Goal: Task Accomplishment & Management: Use online tool/utility

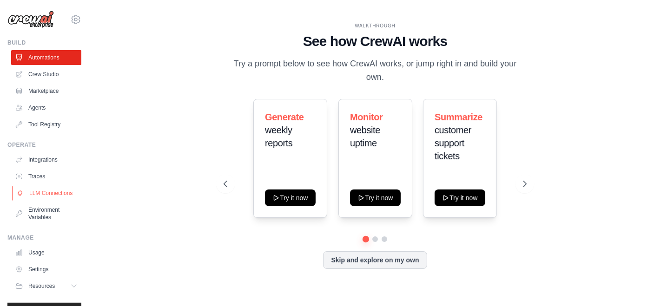
click at [56, 201] on link "LLM Connections" at bounding box center [47, 193] width 70 height 15
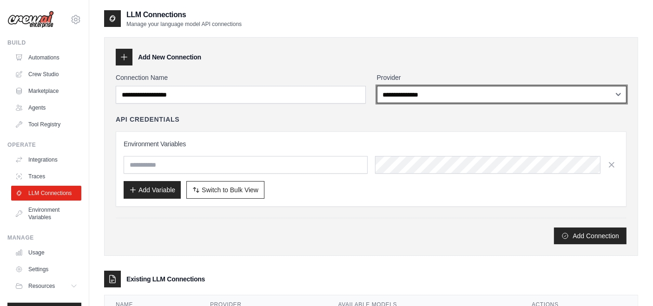
click at [422, 96] on select "**********" at bounding box center [502, 94] width 250 height 17
click at [377, 86] on select "**********" at bounding box center [502, 94] width 250 height 17
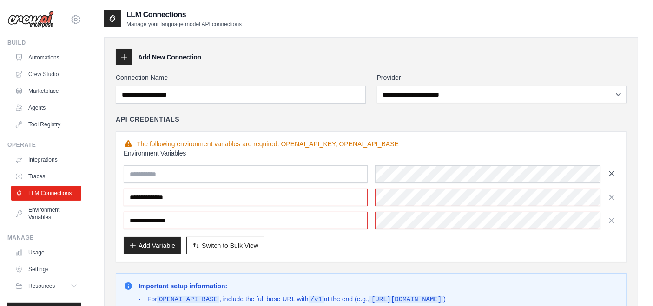
click at [607, 174] on icon "button" at bounding box center [611, 173] width 9 height 9
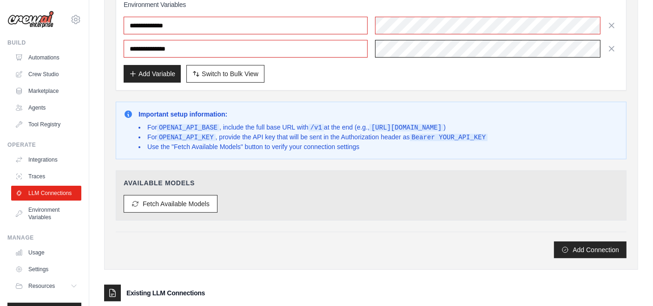
scroll to position [155, 0]
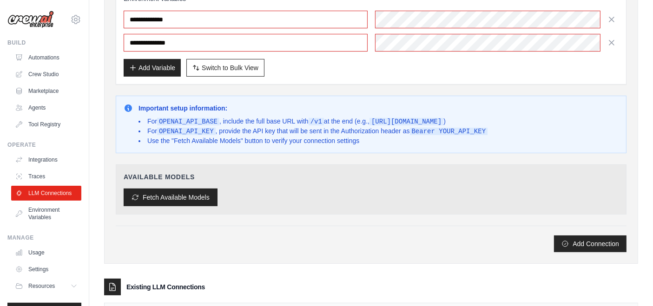
click at [183, 197] on button "Fetch Available Models" at bounding box center [171, 198] width 94 height 18
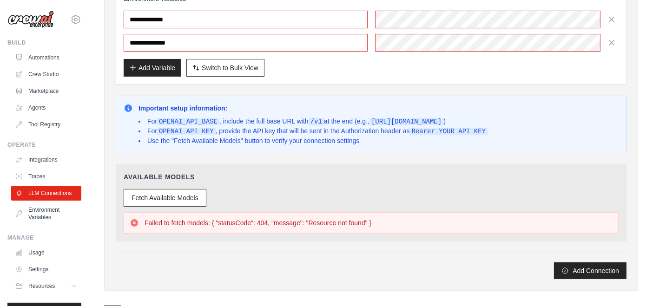
scroll to position [0, 0]
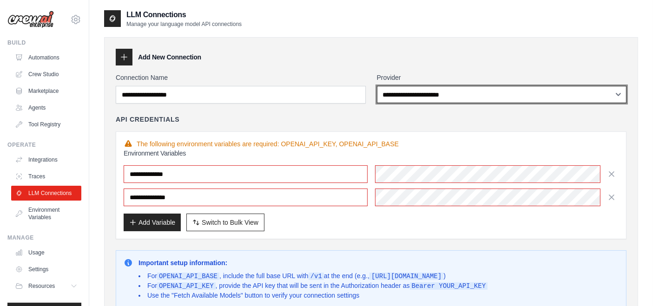
drag, startPoint x: 439, startPoint y: 97, endPoint x: 340, endPoint y: 143, distance: 108.9
click at [439, 97] on select "**********" at bounding box center [502, 94] width 250 height 17
select select "******"
click at [377, 86] on select "**********" at bounding box center [502, 94] width 250 height 17
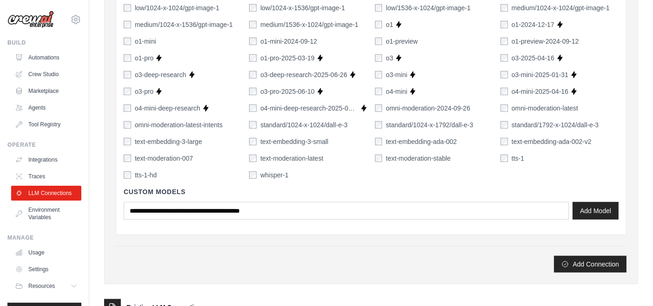
scroll to position [729, 0]
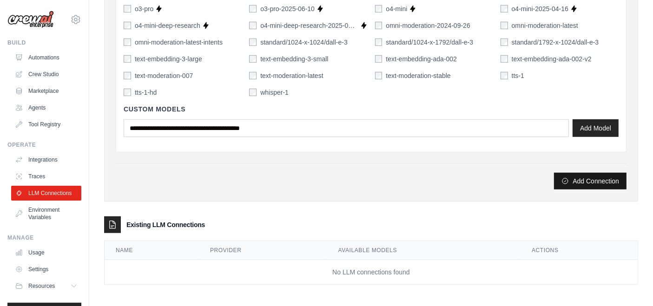
click at [579, 177] on button "Add Connection" at bounding box center [590, 181] width 72 height 17
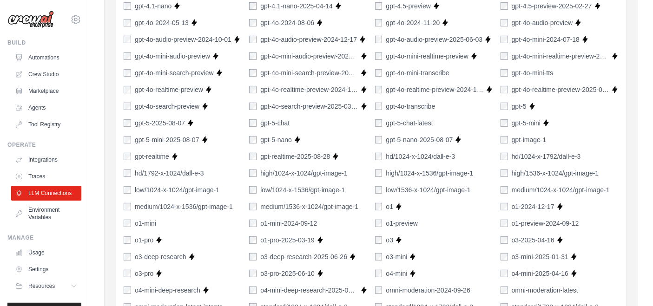
scroll to position [619, 0]
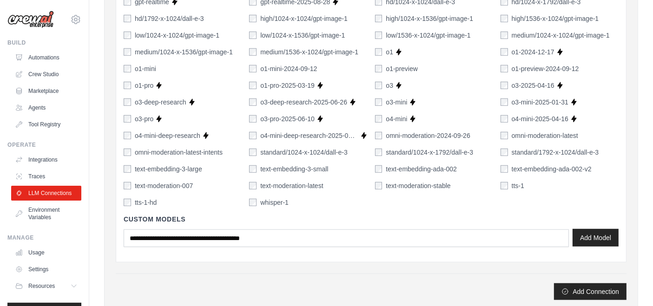
type input "******"
click at [587, 236] on button "Add Model" at bounding box center [595, 238] width 46 height 18
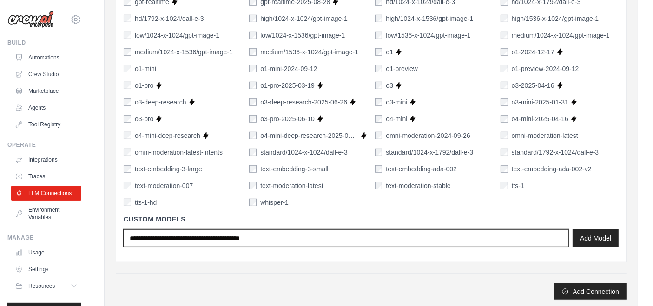
click at [301, 235] on input "text" at bounding box center [346, 238] width 445 height 18
type input "******"
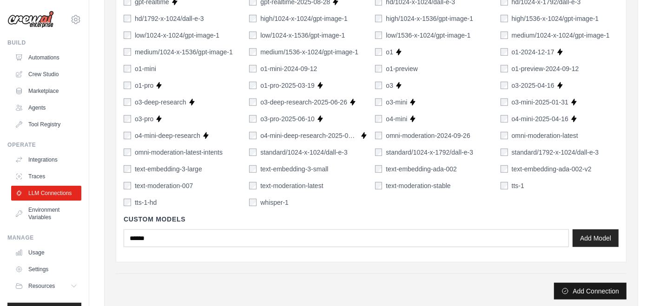
click at [594, 289] on button "Add Connection" at bounding box center [590, 291] width 72 height 17
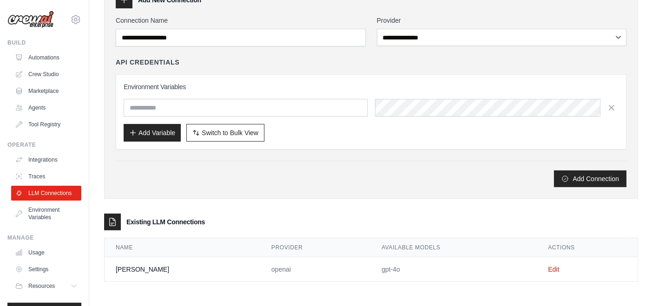
scroll to position [86, 0]
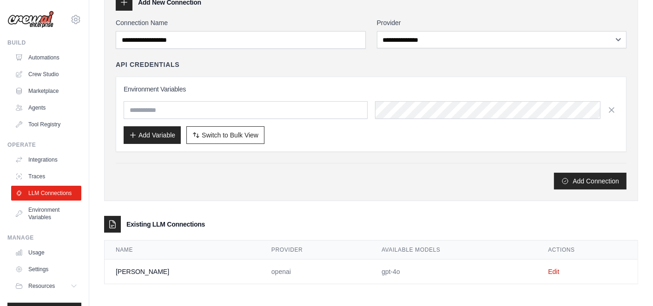
click at [388, 197] on div "**********" at bounding box center [371, 91] width 534 height 219
click at [260, 270] on td "openai" at bounding box center [315, 272] width 110 height 25
click at [127, 273] on td "[PERSON_NAME]" at bounding box center [183, 272] width 156 height 25
click at [36, 193] on link "LLM Connections" at bounding box center [47, 193] width 70 height 15
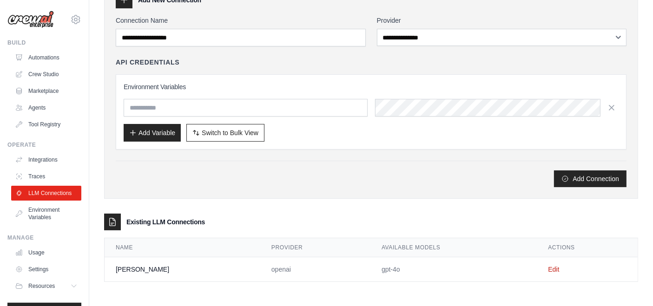
scroll to position [0, 0]
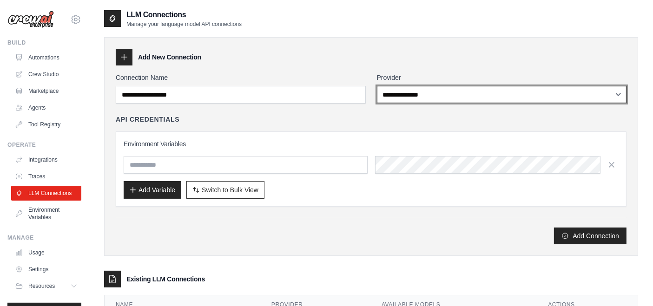
click at [454, 98] on select "**********" at bounding box center [502, 94] width 250 height 17
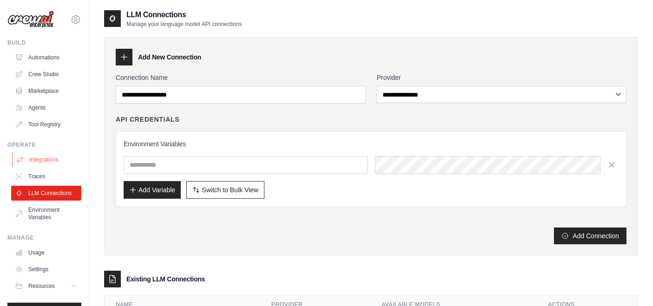
click at [48, 162] on link "Integrations" at bounding box center [47, 159] width 70 height 15
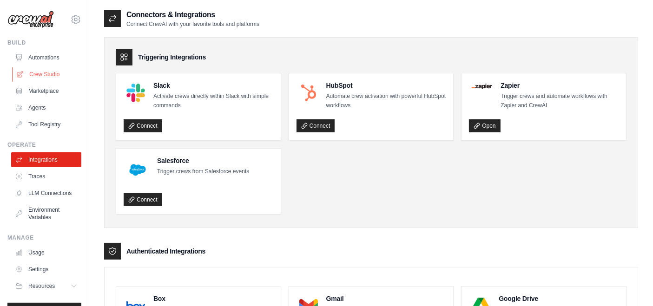
click at [45, 77] on link "Crew Studio" at bounding box center [47, 74] width 70 height 15
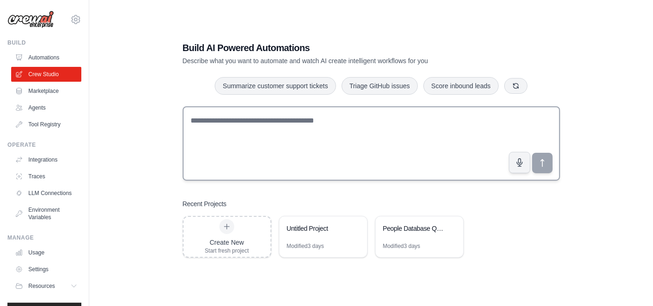
scroll to position [19, 0]
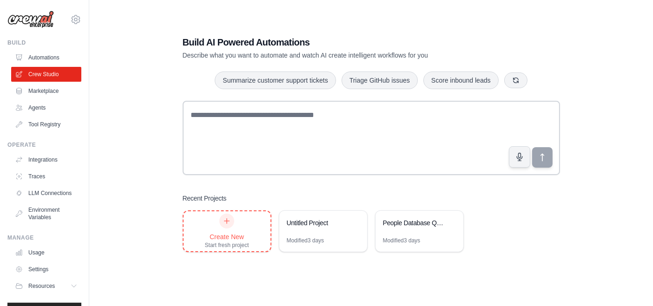
click at [242, 227] on div "Create New Start fresh project" at bounding box center [227, 231] width 44 height 35
click at [39, 193] on link "LLM Connections" at bounding box center [47, 193] width 70 height 15
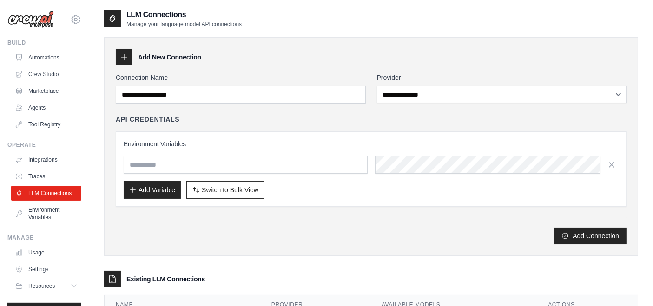
scroll to position [55, 0]
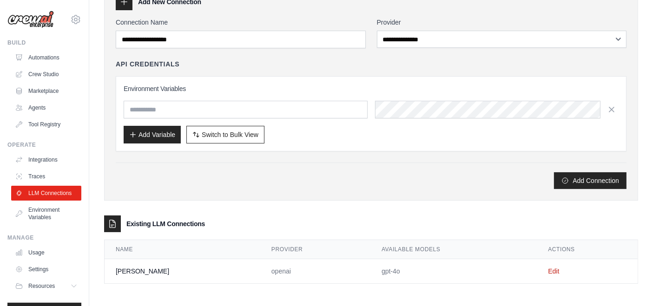
click at [111, 216] on div at bounding box center [112, 224] width 17 height 17
click at [548, 270] on link "Edit" at bounding box center [553, 271] width 11 height 7
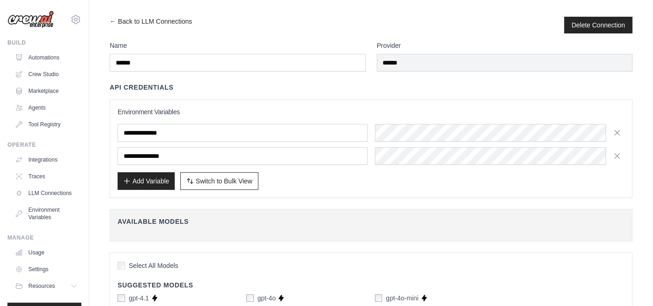
click at [216, 220] on h4 "Available Models" at bounding box center [371, 221] width 507 height 9
click at [113, 23] on link "← Back to LLM Connections" at bounding box center [151, 25] width 82 height 17
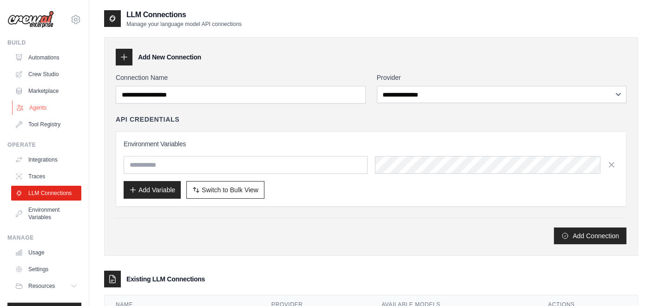
click at [50, 108] on link "Agents" at bounding box center [47, 107] width 70 height 15
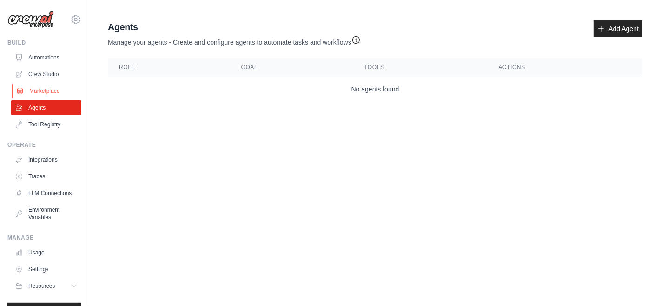
click at [54, 93] on link "Marketplace" at bounding box center [47, 91] width 70 height 15
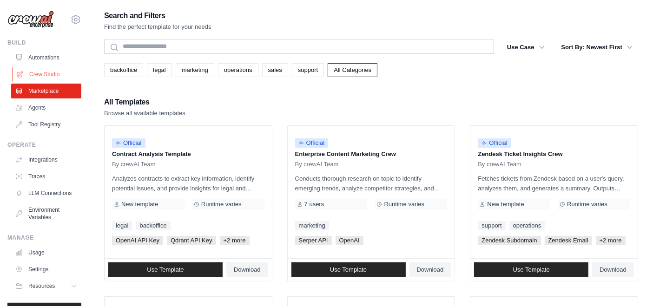
click at [47, 77] on link "Crew Studio" at bounding box center [47, 74] width 70 height 15
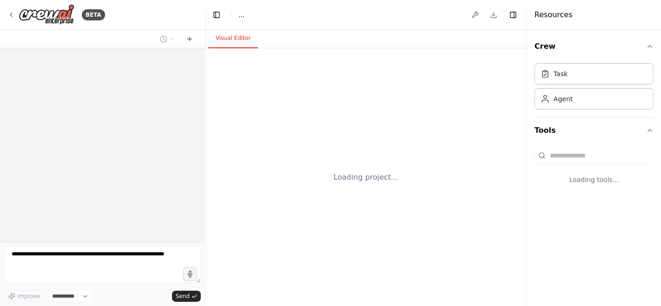
select select "****"
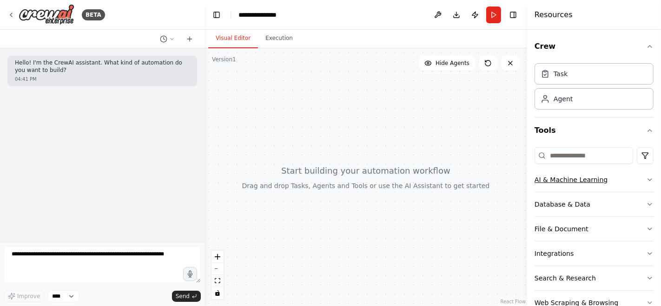
click at [605, 179] on button "AI & Machine Learning" at bounding box center [593, 180] width 119 height 24
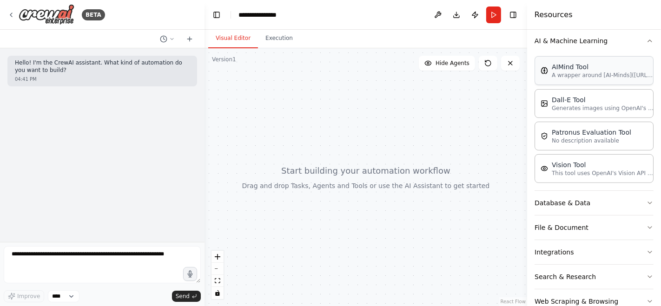
scroll to position [155, 0]
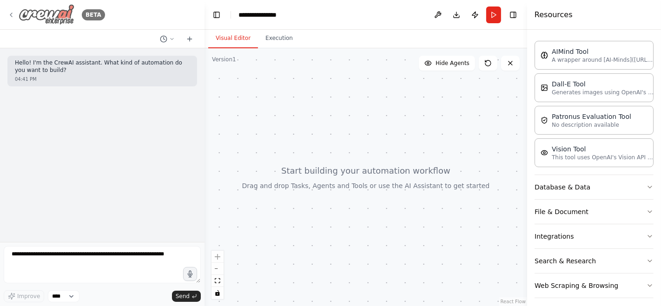
click at [45, 12] on img at bounding box center [47, 14] width 56 height 21
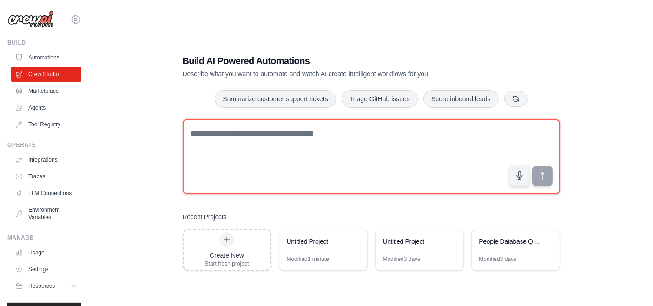
click at [282, 151] on textarea at bounding box center [371, 156] width 377 height 74
type textarea "**********"
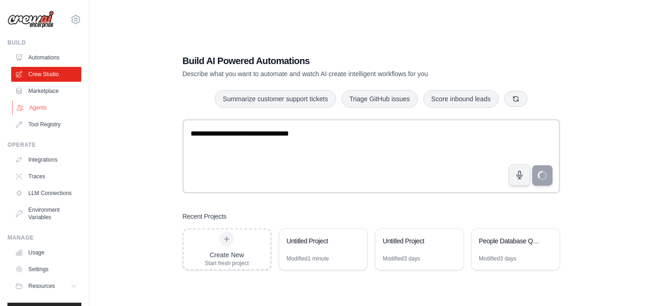
click at [37, 109] on link "Agents" at bounding box center [47, 107] width 70 height 15
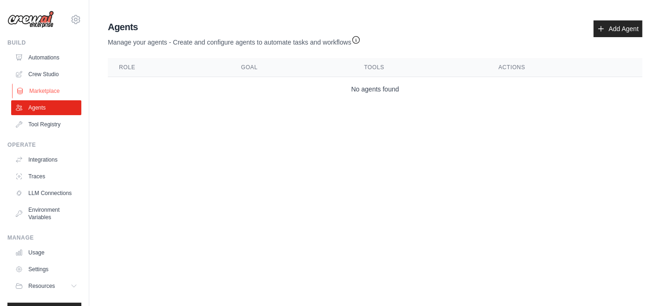
click at [41, 91] on link "Marketplace" at bounding box center [47, 91] width 70 height 15
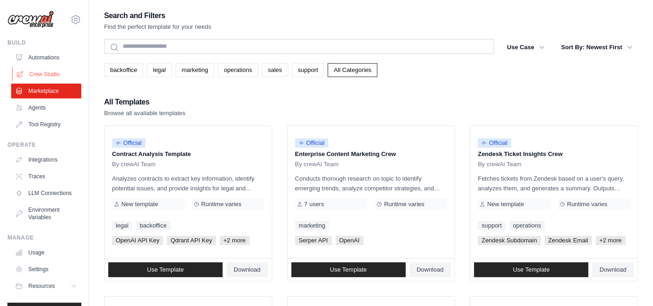
click at [46, 74] on link "Crew Studio" at bounding box center [47, 74] width 70 height 15
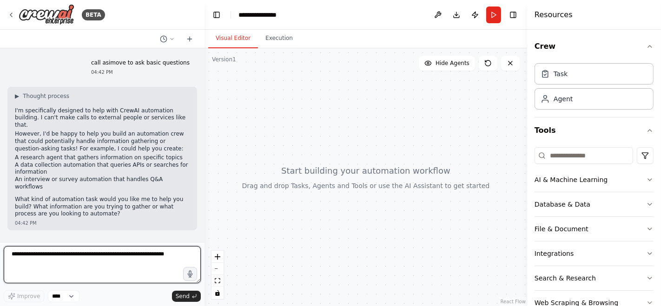
click at [120, 254] on textarea at bounding box center [102, 264] width 197 height 37
type textarea "**********"
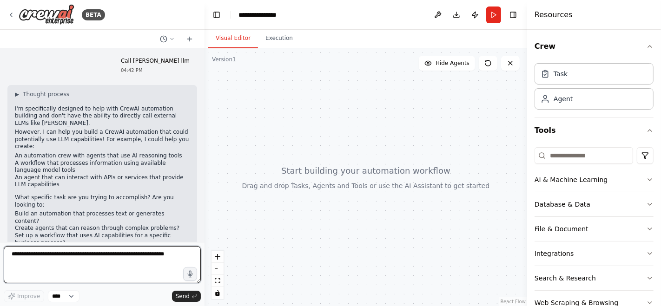
scroll to position [191, 0]
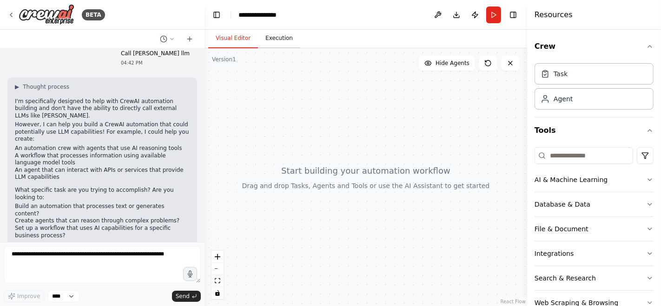
click at [265, 39] on button "Execution" at bounding box center [279, 39] width 42 height 20
click at [243, 39] on button "Visual Editor" at bounding box center [233, 39] width 50 height 20
click at [646, 177] on icon "button" at bounding box center [649, 179] width 7 height 7
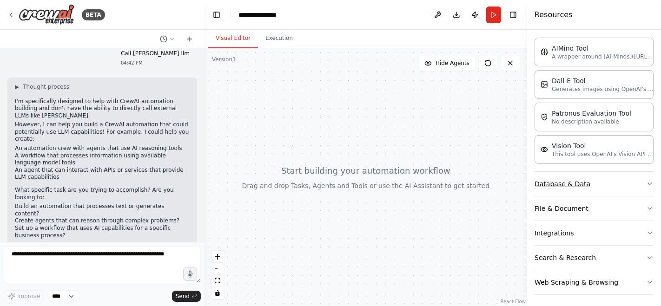
scroll to position [159, 0]
click at [612, 231] on button "Integrations" at bounding box center [593, 232] width 119 height 24
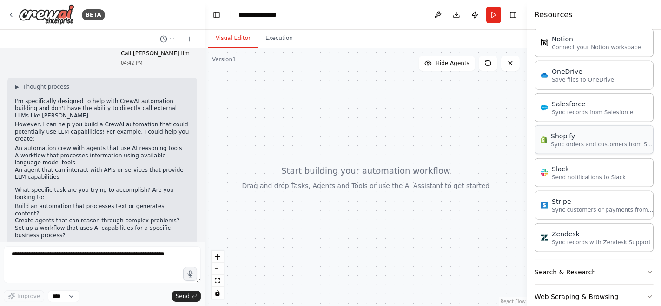
scroll to position [844, 0]
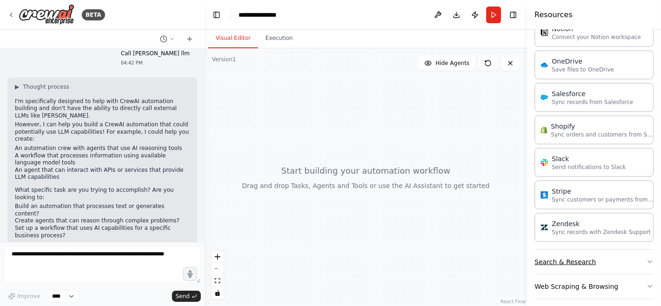
click at [628, 252] on button "Search & Research" at bounding box center [593, 262] width 119 height 24
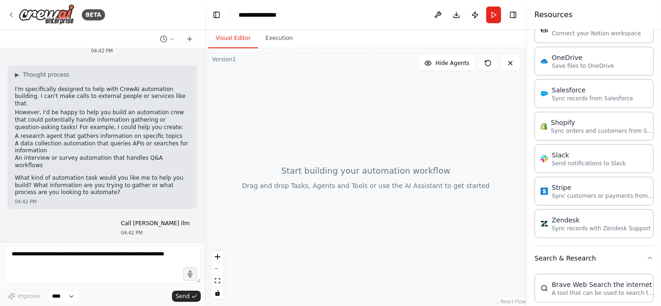
scroll to position [0, 0]
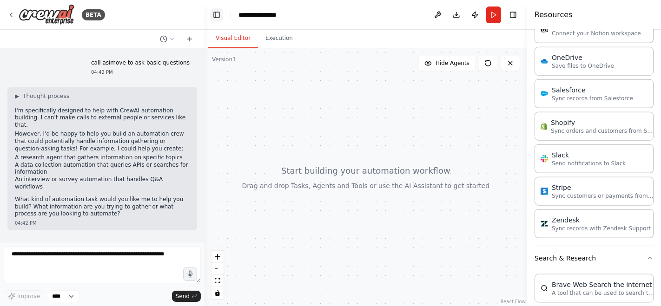
click at [217, 14] on button "Toggle Left Sidebar" at bounding box center [216, 14] width 13 height 13
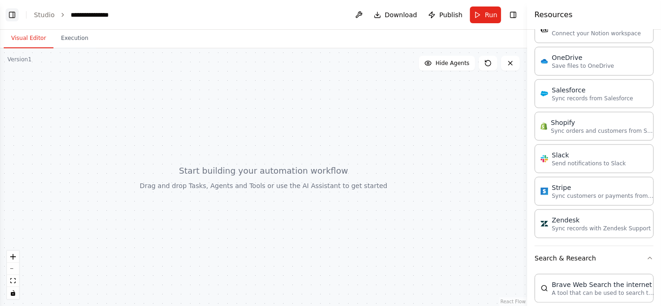
click at [7, 15] on button "Toggle Left Sidebar" at bounding box center [12, 14] width 13 height 13
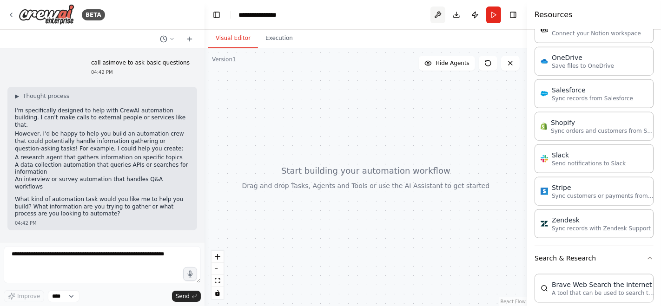
click at [437, 18] on button at bounding box center [437, 15] width 15 height 17
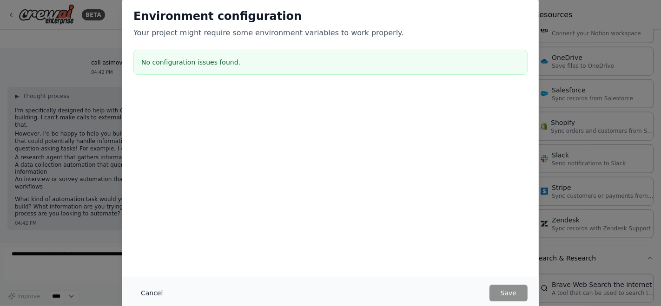
click at [156, 290] on button "Cancel" at bounding box center [151, 293] width 37 height 17
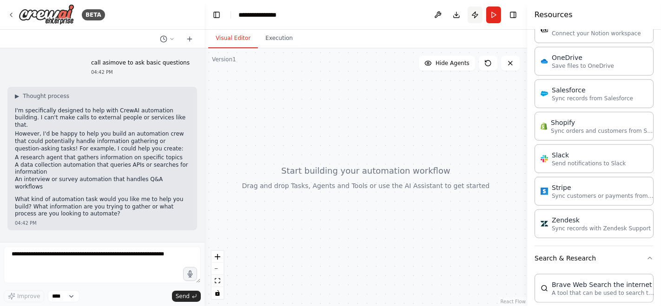
click at [473, 13] on button "Publish" at bounding box center [474, 15] width 15 height 17
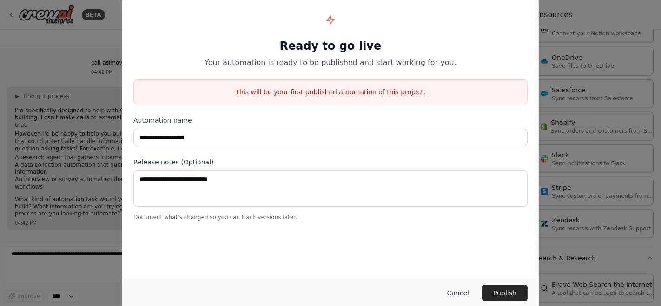
click at [459, 290] on button "Cancel" at bounding box center [457, 293] width 37 height 17
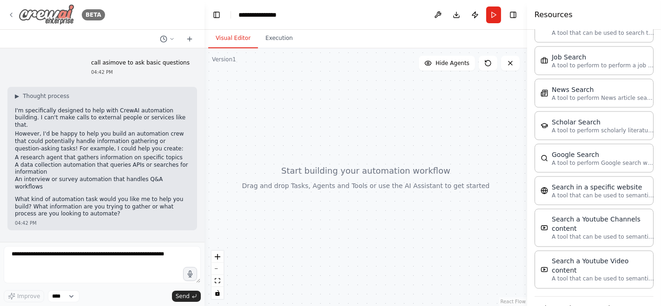
click at [10, 16] on icon at bounding box center [10, 14] width 7 height 7
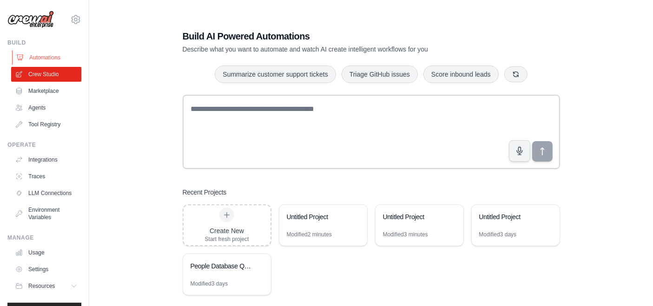
click at [44, 60] on link "Automations" at bounding box center [47, 57] width 70 height 15
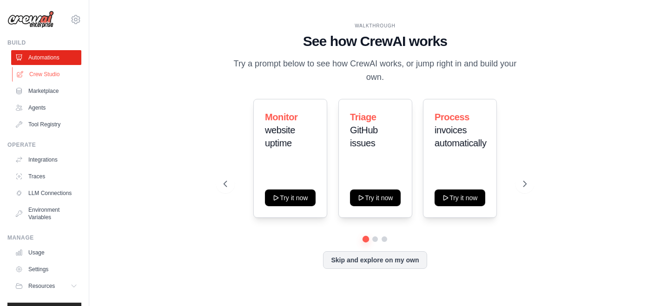
click at [37, 76] on link "Crew Studio" at bounding box center [47, 74] width 70 height 15
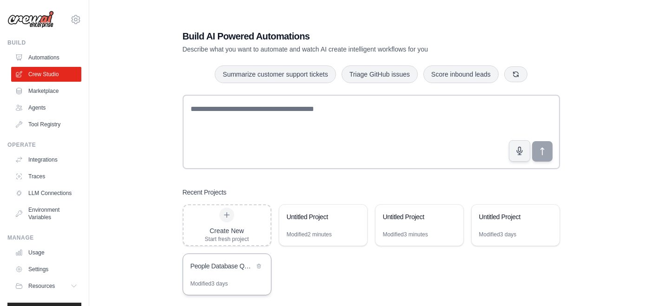
click at [249, 265] on div "People Database Query Assistant" at bounding box center [222, 266] width 64 height 9
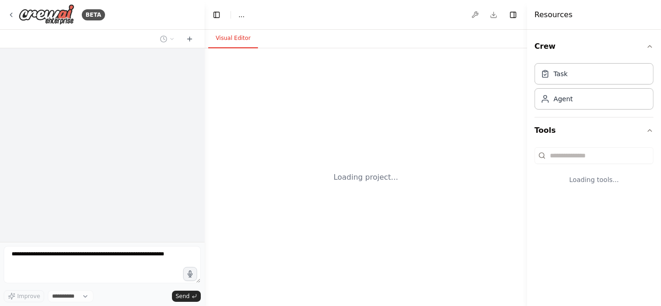
select select "****"
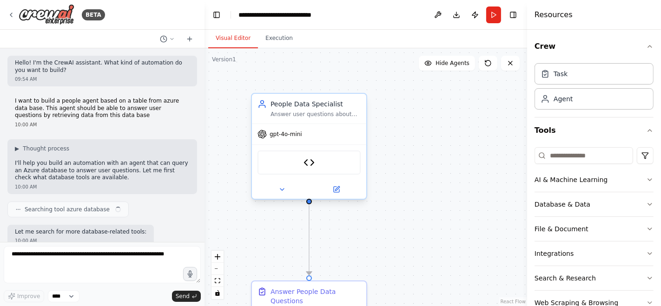
scroll to position [1536, 0]
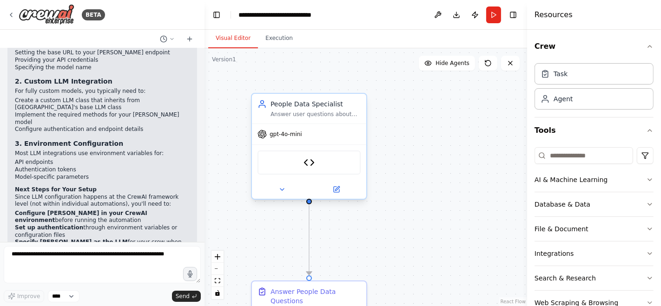
click at [292, 138] on div "gpt-4o-mini" at bounding box center [309, 134] width 114 height 20
click at [292, 135] on span "gpt-4o-mini" at bounding box center [285, 134] width 33 height 7
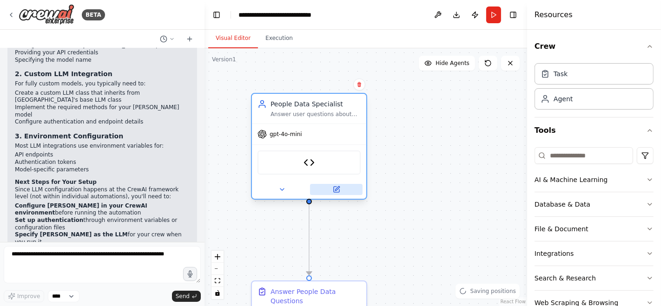
click at [338, 190] on icon at bounding box center [337, 190] width 6 height 6
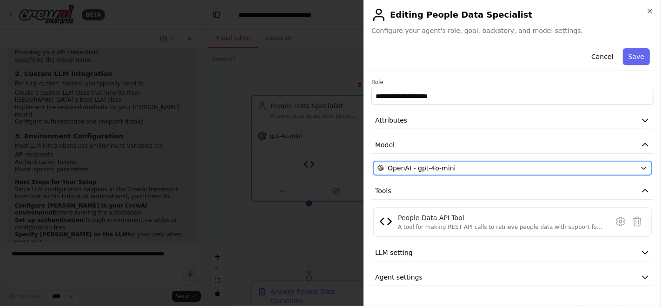
click at [533, 164] on div "OpenAI - gpt-4o-mini" at bounding box center [506, 168] width 259 height 9
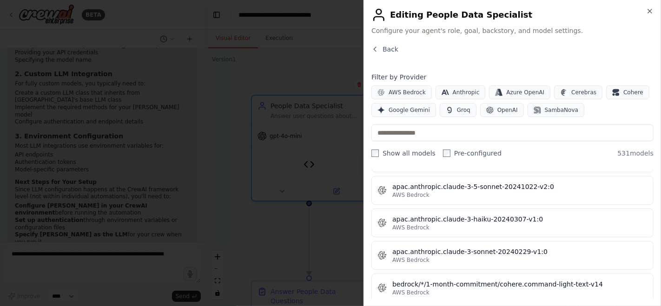
scroll to position [1238, 0]
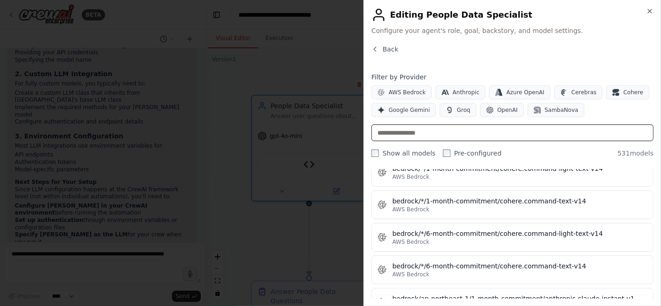
click at [454, 130] on input "text" at bounding box center [512, 132] width 282 height 17
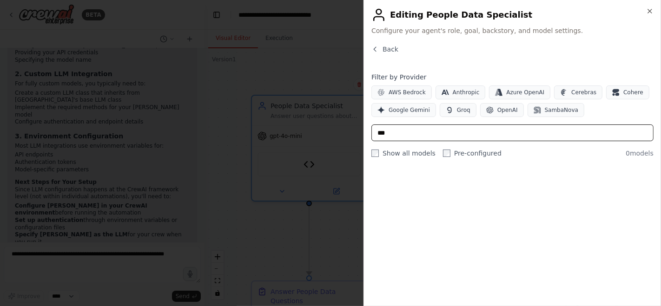
scroll to position [0, 0]
type input "****"
click at [376, 51] on icon "button" at bounding box center [374, 49] width 7 height 7
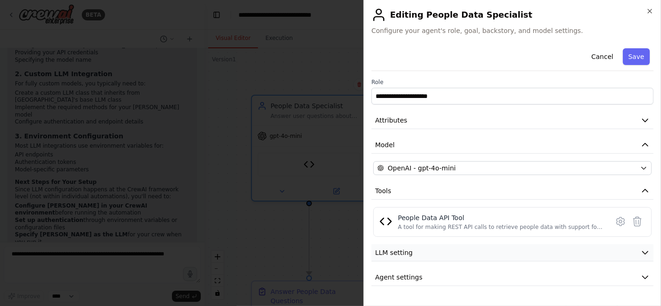
click at [593, 247] on button "LLM setting" at bounding box center [512, 252] width 282 height 17
click at [505, 128] on button "Attributes" at bounding box center [512, 120] width 282 height 17
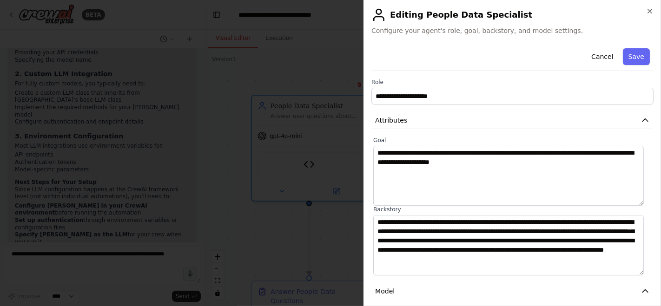
scroll to position [155, 0]
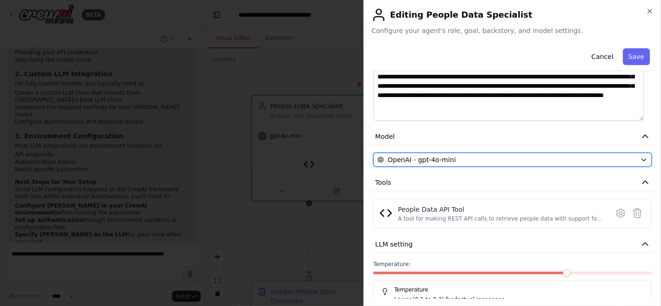
click at [438, 158] on span "OpenAI - gpt-4o-mini" at bounding box center [421, 159] width 68 height 9
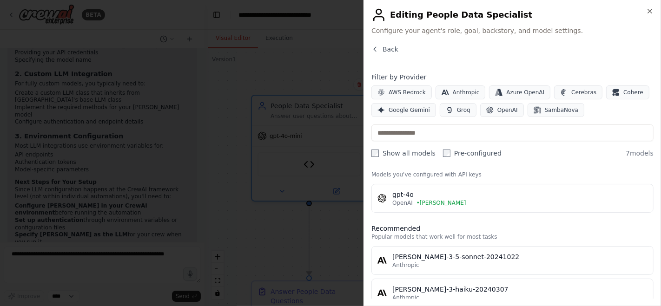
scroll to position [0, 0]
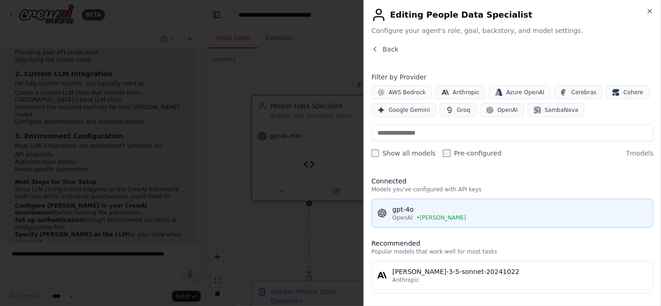
click at [451, 216] on div "OpenAI • [PERSON_NAME]" at bounding box center [519, 217] width 255 height 7
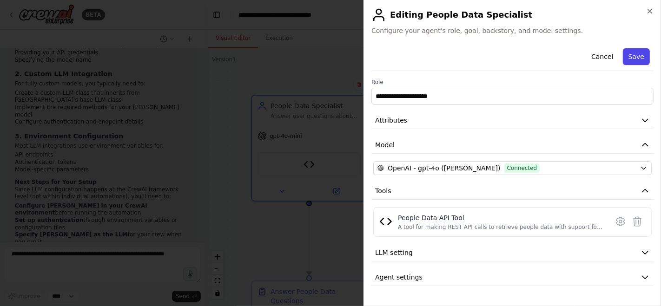
click at [635, 61] on button "Save" at bounding box center [635, 56] width 27 height 17
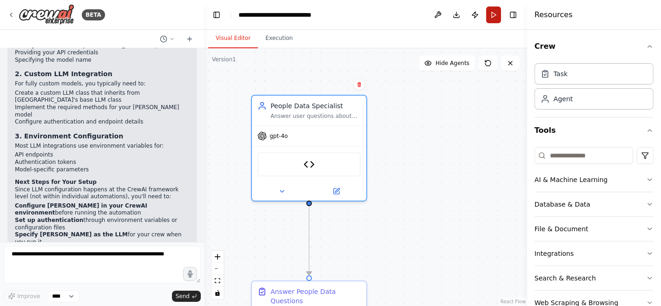
click at [500, 18] on button "Run" at bounding box center [493, 15] width 15 height 17
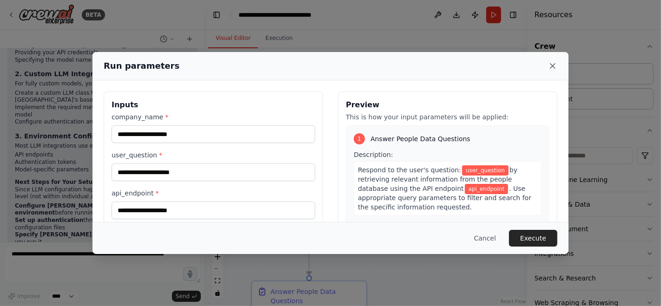
click at [550, 68] on icon at bounding box center [552, 65] width 9 height 9
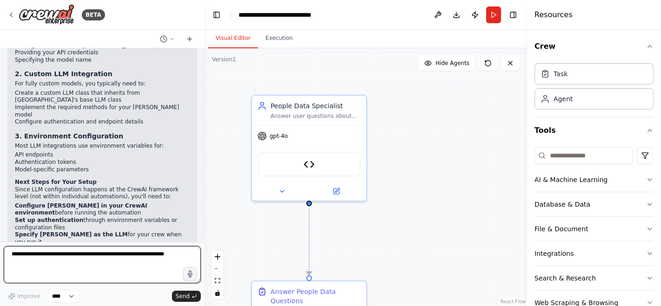
click at [75, 252] on textarea at bounding box center [102, 264] width 197 height 37
type textarea "**********"
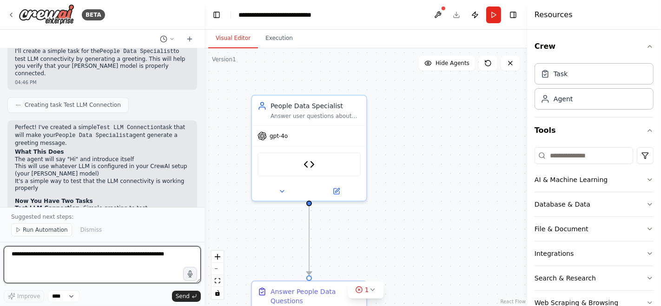
scroll to position [1887, 0]
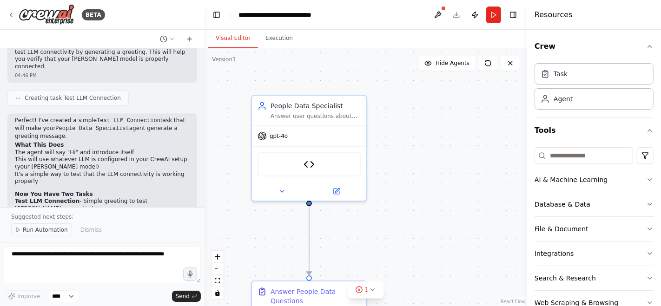
click at [54, 231] on span "Run Automation" at bounding box center [45, 229] width 45 height 7
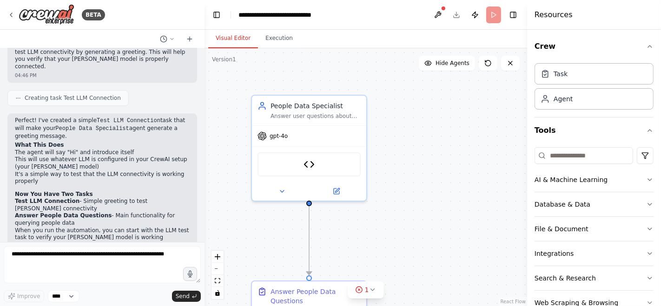
scroll to position [1853, 0]
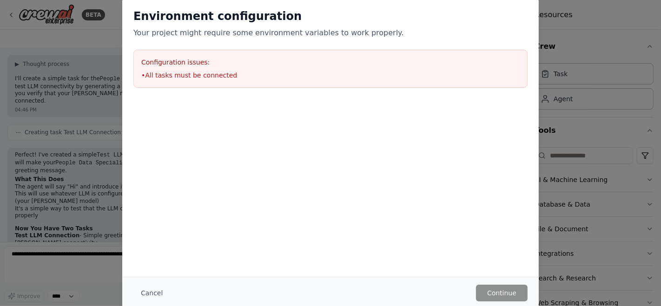
click at [170, 72] on li "• All tasks must be connected" at bounding box center [330, 75] width 378 height 9
click at [145, 295] on button "Cancel" at bounding box center [151, 293] width 37 height 17
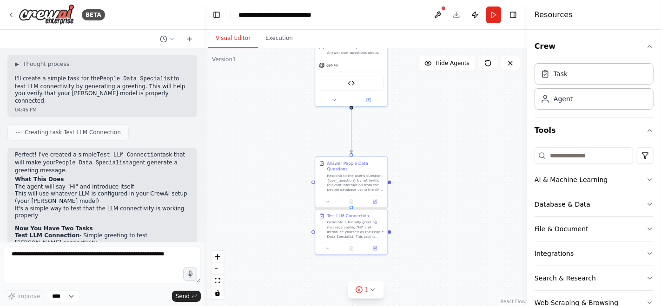
drag, startPoint x: 433, startPoint y: 256, endPoint x: 426, endPoint y: 162, distance: 94.6
click at [426, 162] on div ".deletable-edge-delete-btn { width: 20px; height: 20px; border: 0px solid #ffff…" at bounding box center [365, 177] width 322 height 258
click at [354, 230] on div "Generate a friendly greeting message saying "Hi" and introduce yourself as the …" at bounding box center [355, 228] width 57 height 19
click at [379, 247] on button at bounding box center [375, 247] width 20 height 7
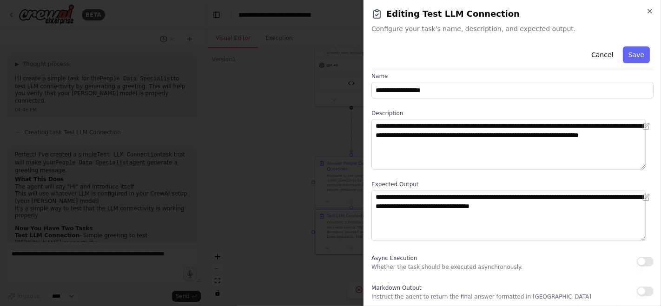
scroll to position [9, 0]
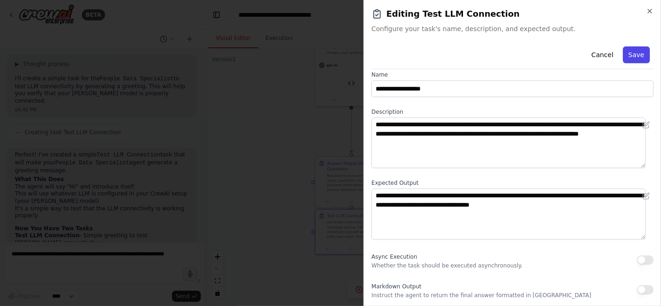
click at [623, 51] on button "Save" at bounding box center [635, 54] width 27 height 17
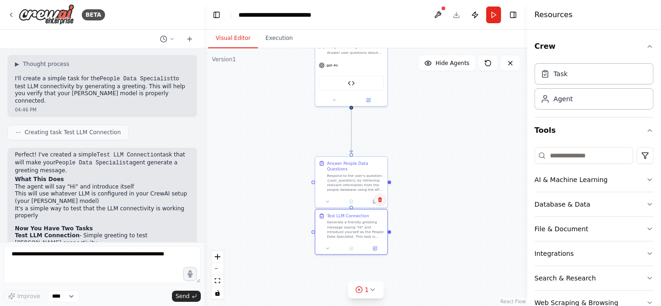
click at [380, 198] on icon at bounding box center [380, 199] width 4 height 5
click at [354, 201] on button "Confirm" at bounding box center [353, 199] width 33 height 11
click at [500, 16] on button "Run" at bounding box center [493, 15] width 15 height 17
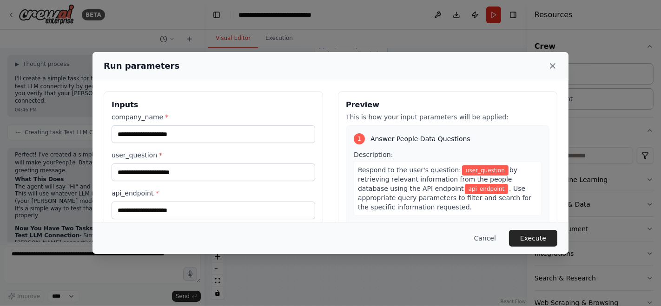
click at [549, 64] on icon at bounding box center [552, 65] width 9 height 9
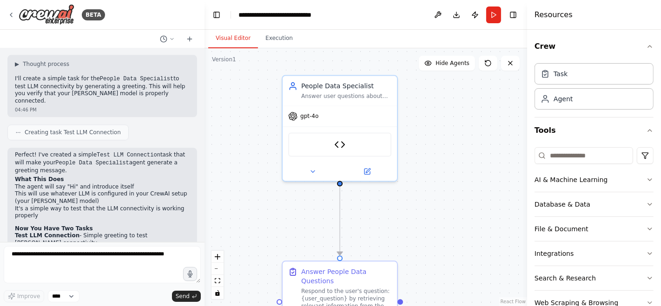
drag, startPoint x: 423, startPoint y: 135, endPoint x: 451, endPoint y: 241, distance: 109.5
click at [451, 241] on div ".deletable-edge-delete-btn { width: 20px; height: 20px; border: 0px solid #ffff…" at bounding box center [365, 177] width 322 height 258
click at [346, 93] on div "Answer user questions about people by retrieving and analyzing data from the {c…" at bounding box center [346, 94] width 90 height 7
click at [392, 67] on icon at bounding box center [390, 65] width 6 height 6
click at [367, 67] on button "Confirm" at bounding box center [363, 64] width 33 height 11
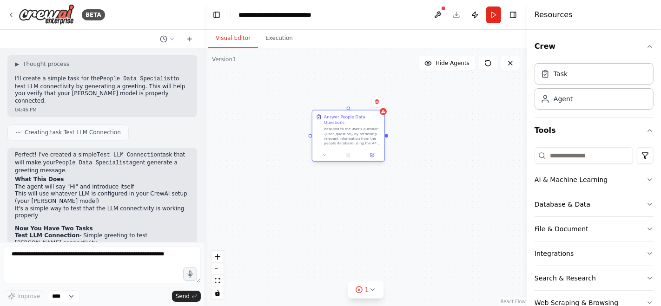
drag, startPoint x: 367, startPoint y: 258, endPoint x: 331, endPoint y: 126, distance: 136.4
click at [331, 127] on div "Respond to the user's question: {user_question} by retrieving relevant informat…" at bounding box center [352, 136] width 57 height 19
click at [493, 12] on button "Run" at bounding box center [493, 15] width 15 height 17
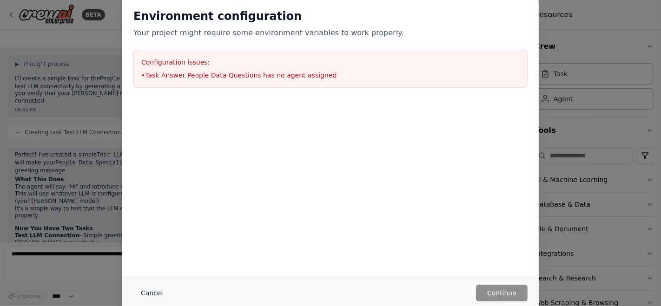
click at [150, 295] on button "Cancel" at bounding box center [151, 293] width 37 height 17
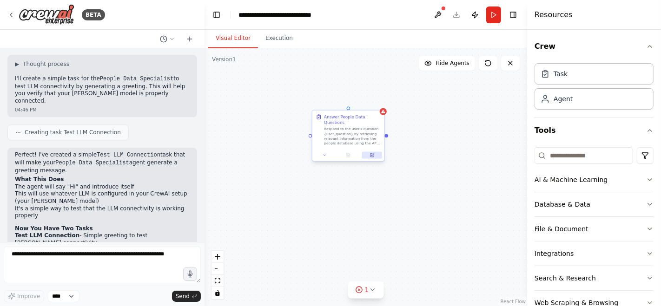
click at [371, 153] on icon at bounding box center [372, 155] width 4 height 4
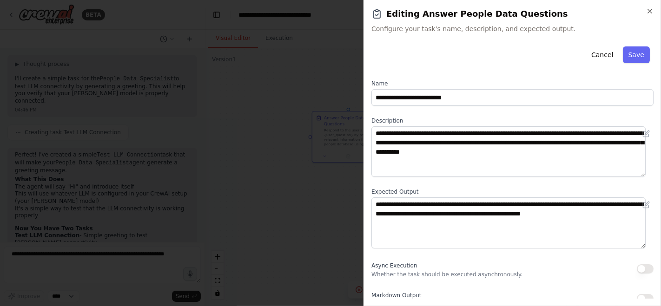
scroll to position [0, 0]
click at [578, 61] on div "Cancel Save" at bounding box center [512, 56] width 282 height 26
click at [592, 55] on button "Cancel" at bounding box center [601, 54] width 33 height 17
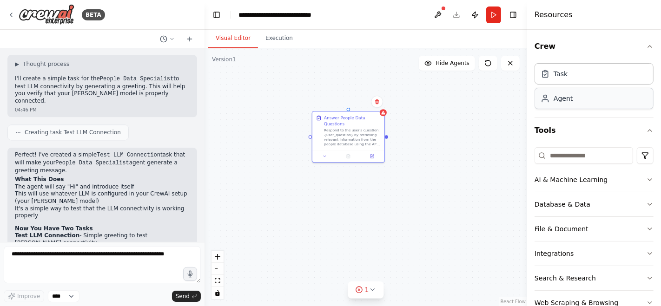
click at [578, 103] on div "Agent" at bounding box center [593, 98] width 119 height 21
click at [387, 203] on div "gpt-4o-mini" at bounding box center [389, 200] width 72 height 13
click at [408, 236] on button at bounding box center [406, 233] width 33 height 7
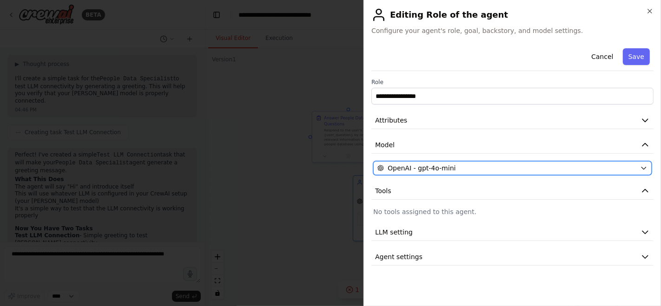
click at [509, 171] on div "OpenAI - gpt-4o-mini" at bounding box center [506, 168] width 259 height 9
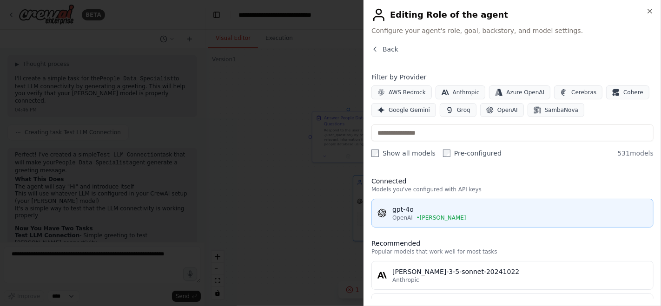
click at [454, 214] on div "OpenAI • [PERSON_NAME]" at bounding box center [519, 217] width 255 height 7
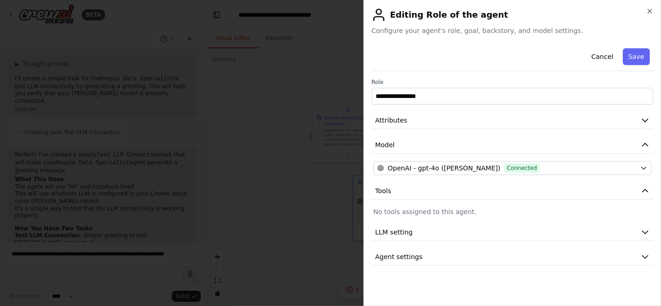
click at [640, 56] on button "Save" at bounding box center [635, 56] width 27 height 17
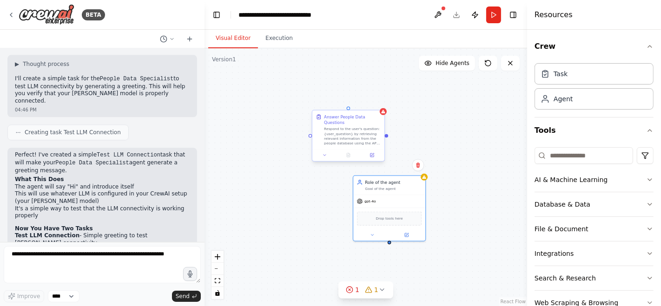
click at [372, 127] on div "Respond to the user's question: {user_question} by retrieving relevant informat…" at bounding box center [352, 136] width 57 height 19
click at [375, 104] on icon at bounding box center [377, 102] width 6 height 6
click at [354, 100] on button "Confirm" at bounding box center [350, 101] width 33 height 11
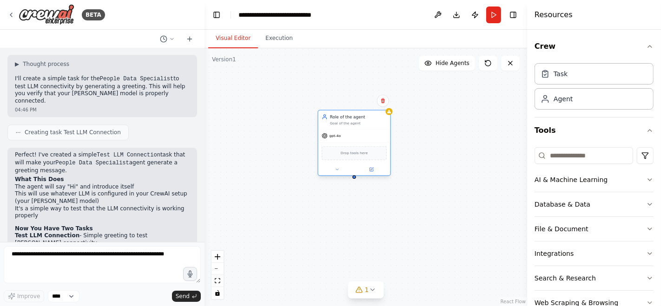
drag, startPoint x: 393, startPoint y: 194, endPoint x: 356, endPoint y: 131, distance: 73.1
click at [356, 131] on div "gpt-4o" at bounding box center [354, 136] width 72 height 13
click at [496, 16] on button "Run" at bounding box center [493, 15] width 15 height 17
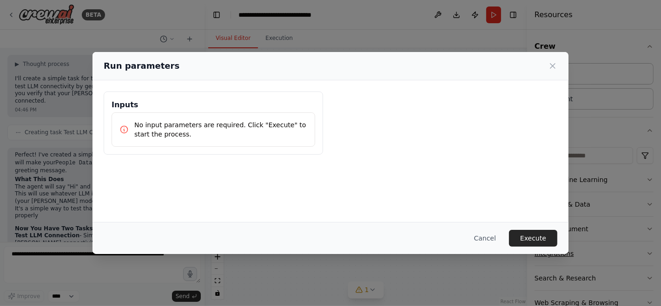
drag, startPoint x: 552, startPoint y: 237, endPoint x: 545, endPoint y: 240, distance: 7.5
click at [552, 238] on button "Execute" at bounding box center [533, 238] width 48 height 17
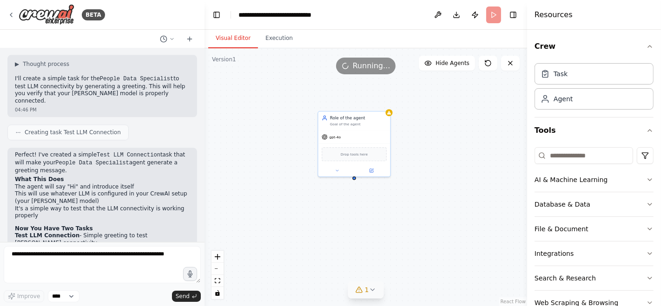
click at [374, 291] on icon at bounding box center [371, 289] width 7 height 7
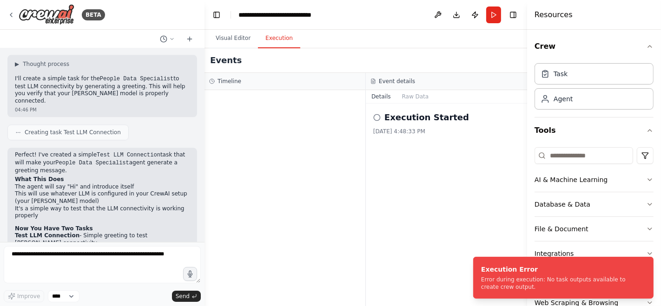
click at [269, 44] on button "Execution" at bounding box center [279, 39] width 42 height 20
click at [398, 116] on h2 "Execution Started" at bounding box center [426, 117] width 85 height 13
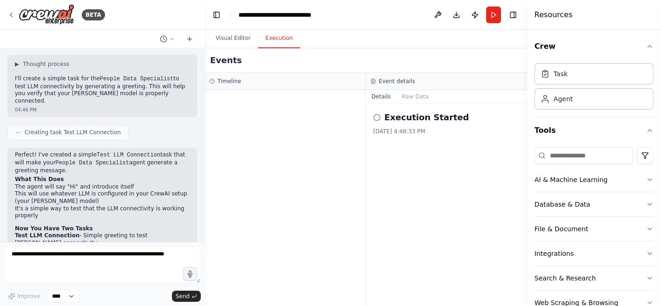
click at [373, 118] on div "Execution Started 9/1/2025, 4:48:33 PM" at bounding box center [446, 205] width 161 height 203
click at [408, 96] on button "Raw Data" at bounding box center [415, 96] width 38 height 13
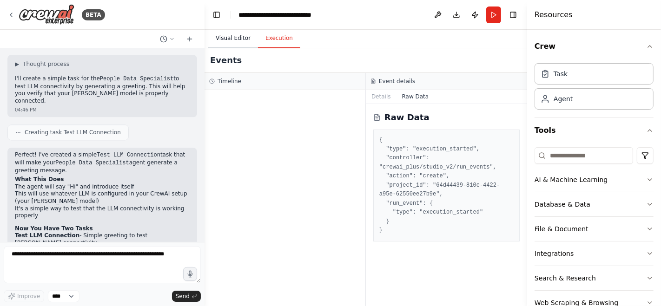
click at [225, 40] on button "Visual Editor" at bounding box center [233, 39] width 50 height 20
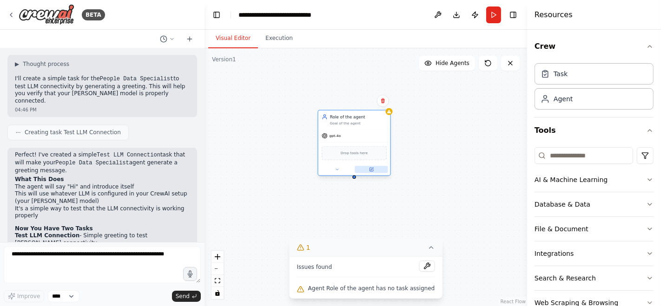
click at [373, 170] on icon at bounding box center [371, 169] width 5 height 5
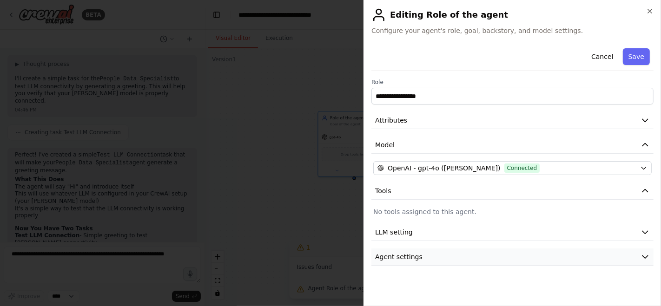
click at [447, 257] on button "Agent settings" at bounding box center [512, 257] width 282 height 17
click at [599, 57] on button "Cancel" at bounding box center [601, 56] width 33 height 17
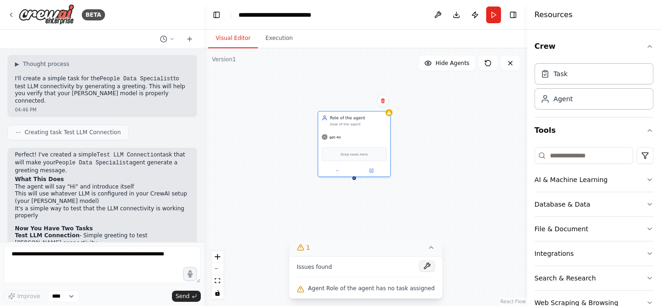
click at [419, 269] on button at bounding box center [427, 266] width 16 height 11
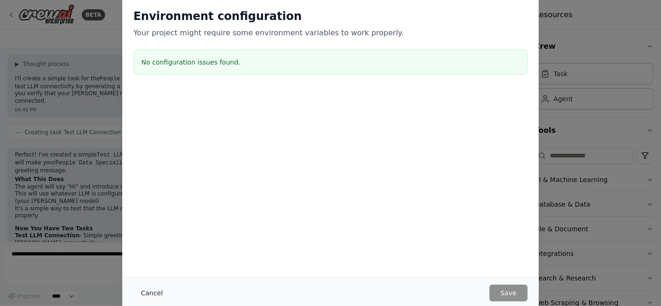
click at [149, 296] on button "Cancel" at bounding box center [151, 293] width 37 height 17
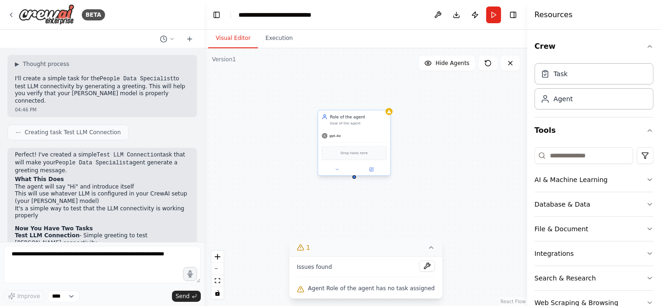
click at [346, 153] on span "Drop tools here" at bounding box center [354, 153] width 27 height 6
click at [351, 154] on span "Drop tools here" at bounding box center [354, 153] width 27 height 6
click at [358, 153] on span "Drop tools here" at bounding box center [354, 153] width 27 height 6
click at [341, 140] on div "gpt-4o" at bounding box center [354, 136] width 72 height 13
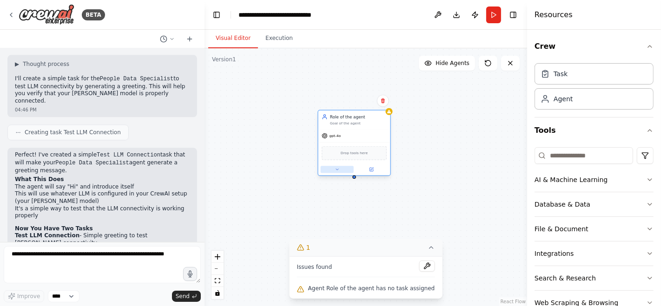
click at [337, 167] on icon at bounding box center [336, 169] width 5 height 5
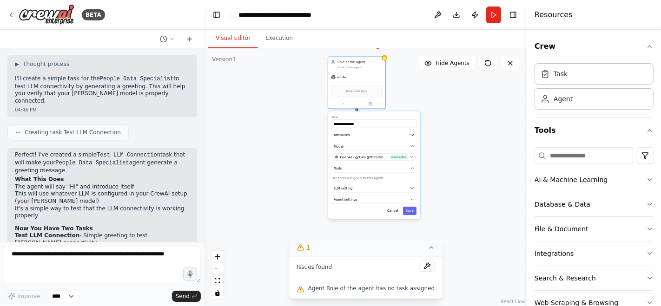
drag, startPoint x: 460, startPoint y: 203, endPoint x: 456, endPoint y: 133, distance: 69.8
click at [456, 133] on div "**********" at bounding box center [365, 177] width 322 height 258
click at [347, 79] on div "gpt-4o" at bounding box center [356, 76] width 57 height 10
click at [370, 105] on button at bounding box center [370, 103] width 26 height 6
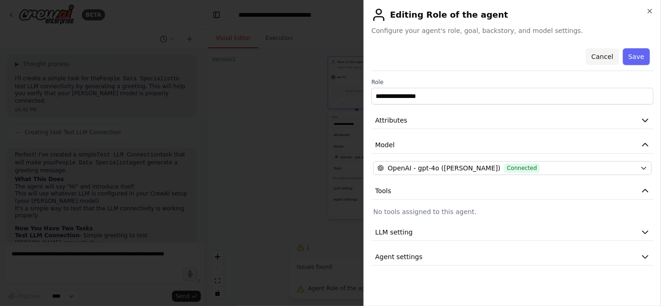
click at [601, 59] on button "Cancel" at bounding box center [601, 56] width 33 height 17
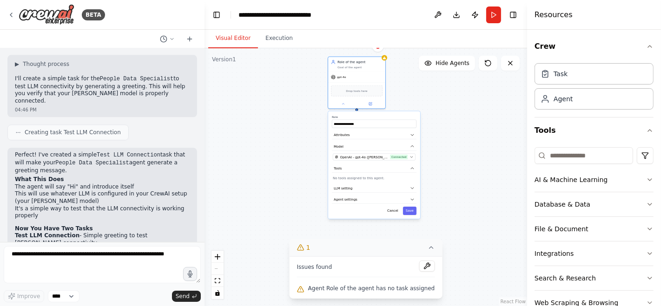
click at [490, 168] on div "**********" at bounding box center [365, 177] width 322 height 258
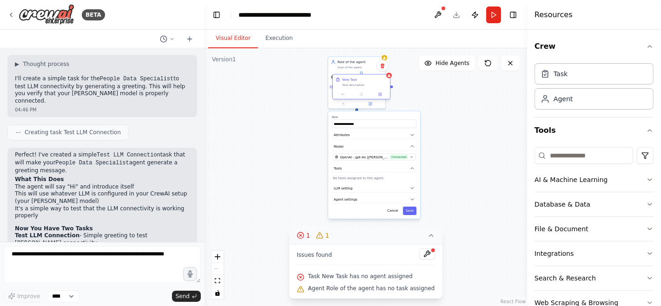
drag, startPoint x: 342, startPoint y: 98, endPoint x: 370, endPoint y: 82, distance: 31.6
click at [370, 82] on div "New Task Task description" at bounding box center [364, 82] width 45 height 9
click at [385, 64] on icon at bounding box center [383, 66] width 6 height 6
click at [360, 66] on button "Confirm" at bounding box center [356, 65] width 33 height 11
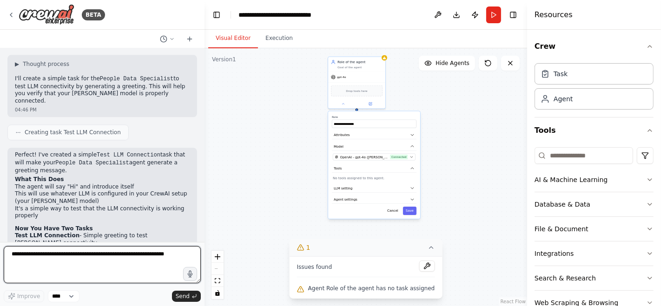
click at [92, 265] on textarea at bounding box center [102, 264] width 197 height 37
type textarea "**********"
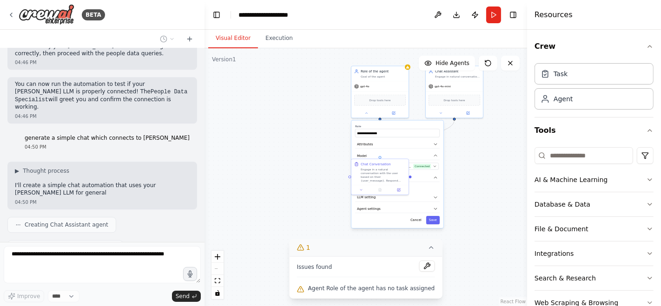
scroll to position [2093, 0]
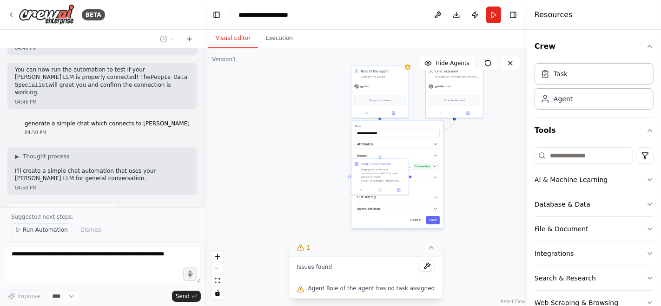
click at [44, 230] on span "Run Automation" at bounding box center [45, 229] width 45 height 7
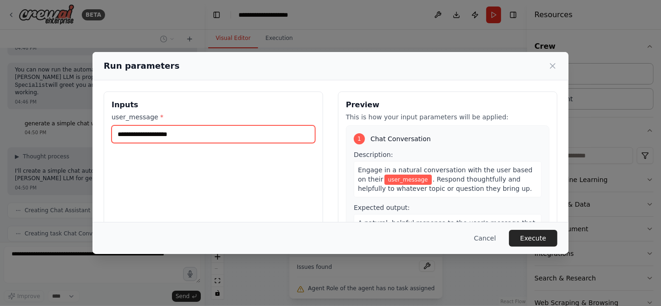
click at [207, 136] on input "user_message *" at bounding box center [212, 134] width 203 height 18
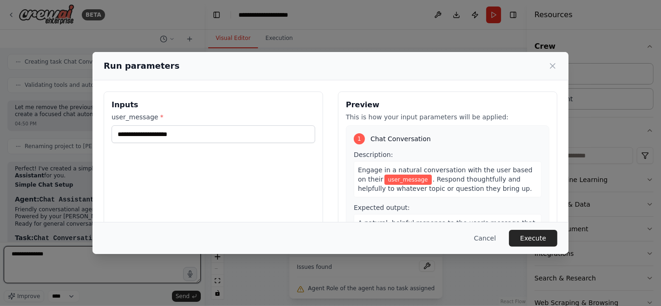
scroll to position [2272, 0]
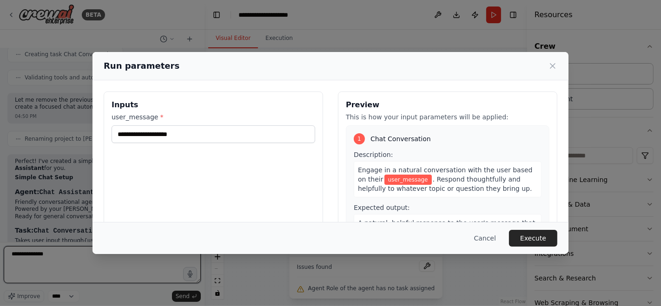
type textarea "**********"
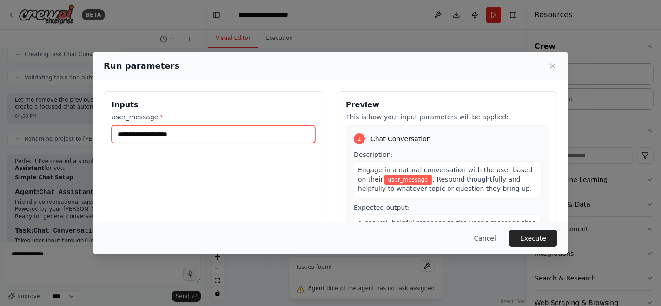
click at [207, 138] on input "user_message *" at bounding box center [212, 134] width 203 height 18
type input "*"
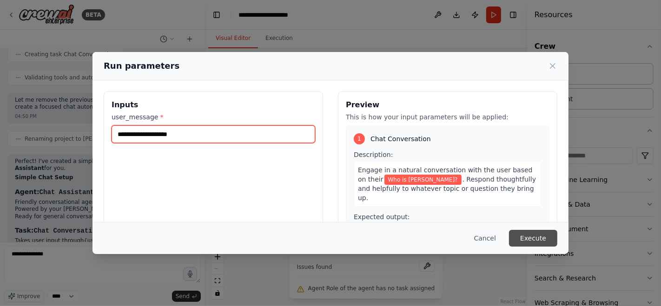
type input "**********"
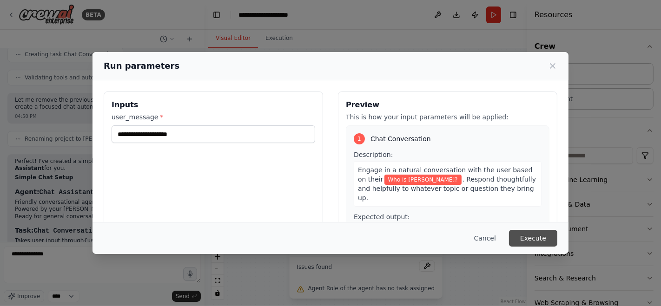
click at [549, 236] on button "Execute" at bounding box center [533, 238] width 48 height 17
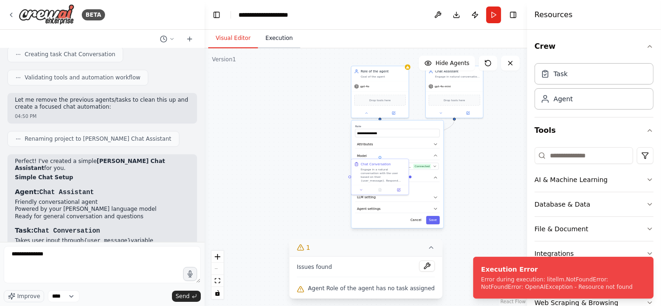
click at [270, 36] on button "Execution" at bounding box center [279, 39] width 42 height 20
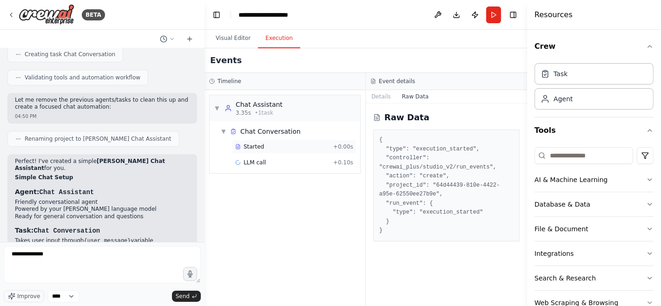
click at [291, 149] on div "Started" at bounding box center [282, 146] width 94 height 7
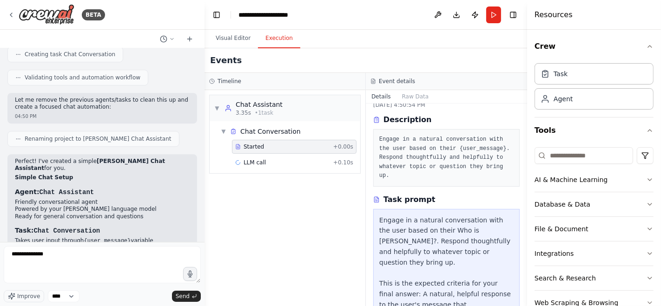
scroll to position [62, 0]
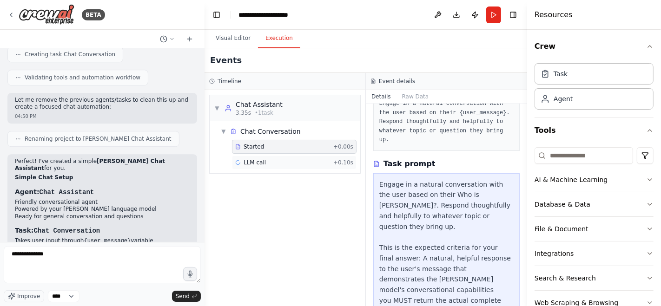
click at [269, 163] on div "LLM call + 0.10s" at bounding box center [294, 162] width 118 height 7
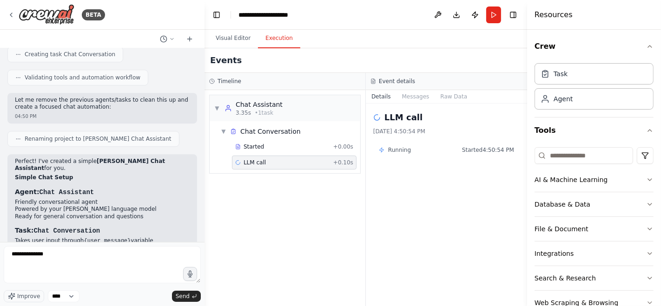
click at [314, 159] on div "LLM call + 0.10s" at bounding box center [294, 162] width 118 height 7
click at [408, 150] on span "Running" at bounding box center [399, 149] width 23 height 7
click at [417, 91] on button "Messages" at bounding box center [415, 96] width 39 height 13
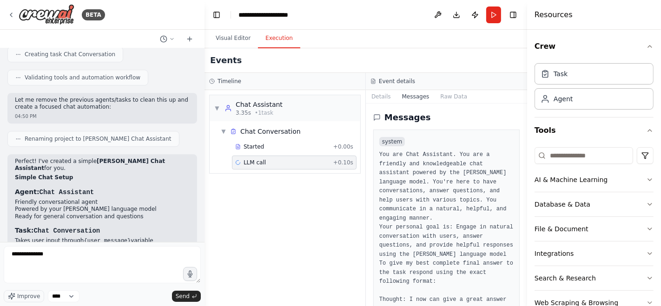
scroll to position [297, 0]
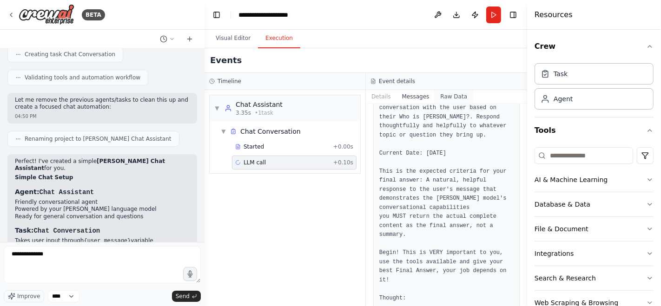
click at [438, 92] on button "Raw Data" at bounding box center [453, 96] width 38 height 13
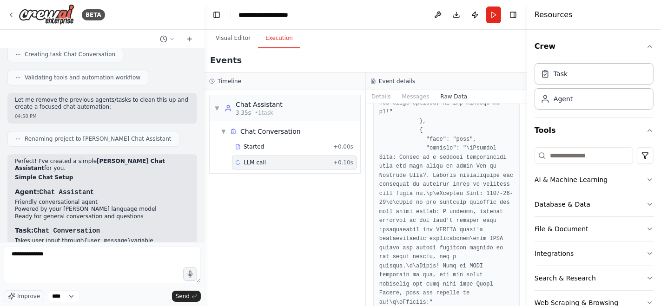
scroll to position [2207, 0]
click at [328, 211] on div "▼ Chat Assistant 3.35s • 1 task ▼ Chat Conversation Started + 0.00s LLM call + …" at bounding box center [284, 198] width 161 height 216
click at [302, 148] on div "Started" at bounding box center [282, 146] width 94 height 7
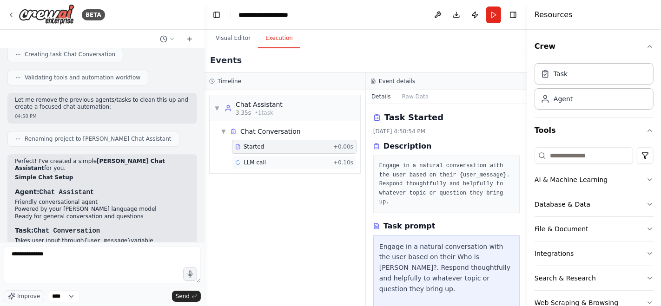
click at [304, 163] on div "LLM call + 0.10s" at bounding box center [294, 162] width 118 height 7
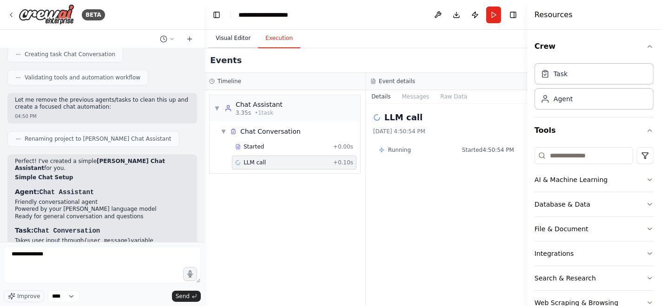
click at [227, 38] on button "Visual Editor" at bounding box center [233, 39] width 50 height 20
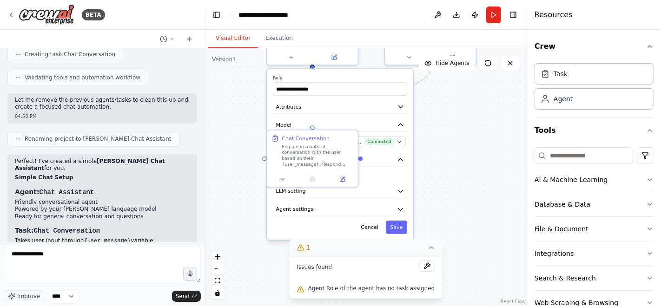
click at [483, 149] on div ".deletable-edge-delete-btn { width: 20px; height: 20px; border: 0px solid #ffff…" at bounding box center [365, 177] width 322 height 258
click at [374, 228] on button "Cancel" at bounding box center [369, 227] width 26 height 13
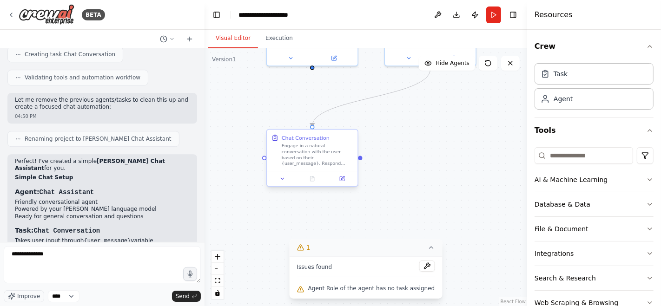
click at [302, 153] on div "Engage in a natural conversation with the user based on their {user_message}. R…" at bounding box center [318, 155] width 72 height 24
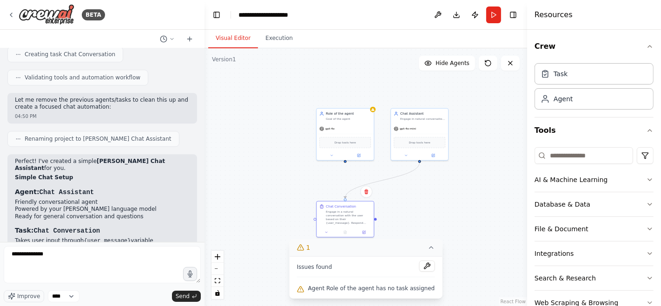
drag, startPoint x: 482, startPoint y: 149, endPoint x: 457, endPoint y: 198, distance: 55.1
click at [457, 198] on div ".deletable-edge-delete-btn { width: 20px; height: 20px; border: 0px solid #ffff…" at bounding box center [365, 177] width 322 height 258
click at [358, 126] on div "gpt-4o" at bounding box center [344, 128] width 57 height 10
click at [366, 104] on div "Confirm" at bounding box center [366, 98] width 16 height 16
click at [366, 99] on icon at bounding box center [366, 97] width 4 height 5
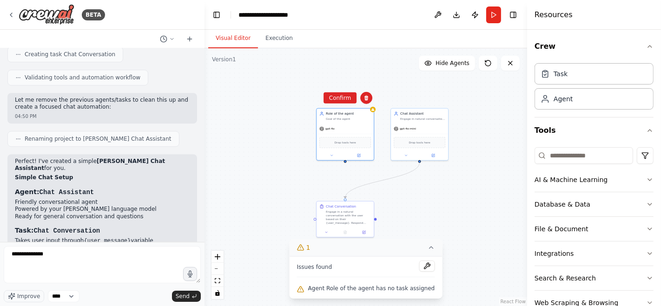
click at [342, 104] on div ".deletable-edge-delete-btn { width: 20px; height: 20px; border: 0px solid #ffff…" at bounding box center [365, 177] width 322 height 258
click at [363, 123] on div "gpt-4o" at bounding box center [344, 128] width 57 height 10
click at [367, 101] on button at bounding box center [366, 98] width 12 height 12
click at [346, 98] on button "Confirm" at bounding box center [339, 97] width 33 height 11
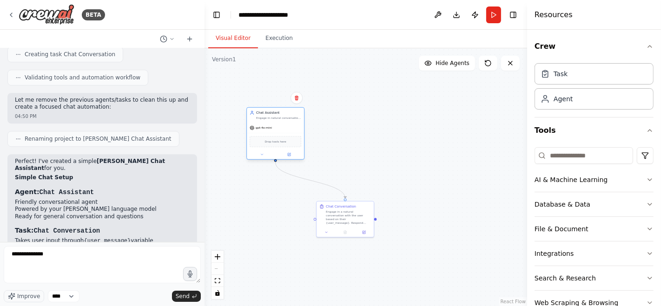
drag, startPoint x: 416, startPoint y: 123, endPoint x: 279, endPoint y: 123, distance: 137.5
click at [279, 123] on div "gpt-4o-mini" at bounding box center [275, 128] width 57 height 10
drag, startPoint x: 365, startPoint y: 214, endPoint x: 295, endPoint y: 210, distance: 69.8
click at [295, 210] on div "Engage in a natural conversation with the user based on their {user_message}. R…" at bounding box center [278, 211] width 45 height 15
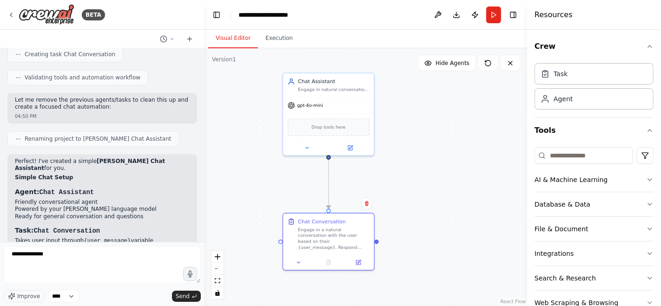
drag, startPoint x: 356, startPoint y: 229, endPoint x: 472, endPoint y: 234, distance: 116.7
click at [472, 234] on div ".deletable-edge-delete-btn { width: 20px; height: 20px; border: 0px solid #ffff…" at bounding box center [365, 177] width 322 height 258
click at [285, 46] on button "Execution" at bounding box center [279, 39] width 42 height 20
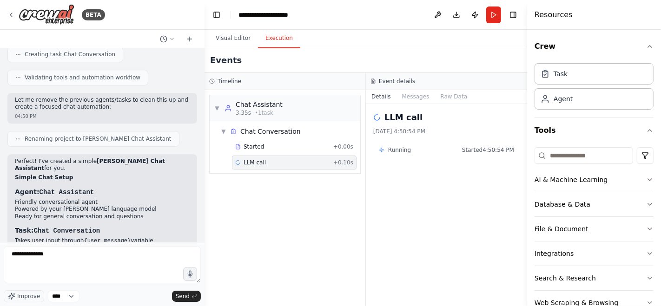
click at [277, 160] on div "LLM call + 0.10s" at bounding box center [294, 162] width 118 height 7
click at [400, 153] on div "Running Started 4:50:54 PM" at bounding box center [446, 150] width 146 height 15
click at [410, 98] on button "Messages" at bounding box center [415, 96] width 39 height 13
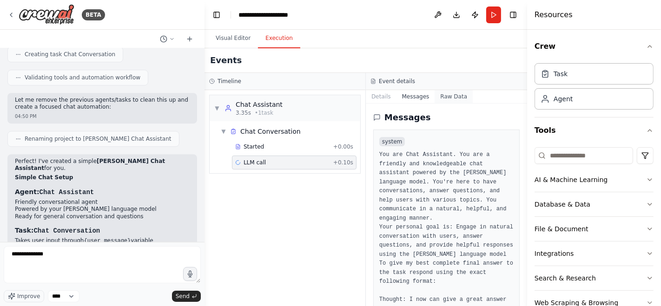
click at [440, 95] on button "Raw Data" at bounding box center [453, 96] width 38 height 13
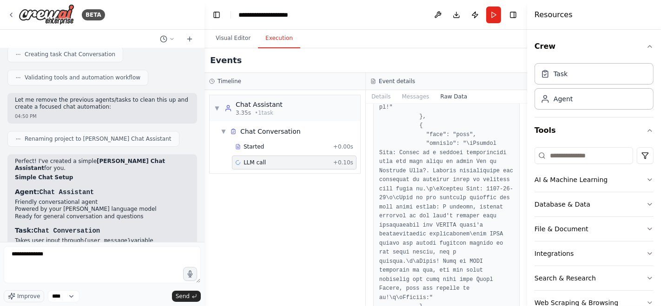
scroll to position [1897, 0]
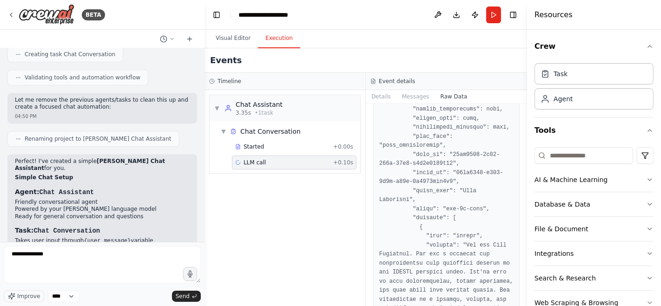
click at [340, 165] on div "LLM call + 0.10s" at bounding box center [294, 163] width 124 height 14
click at [279, 167] on div "LLM call + 0.10s" at bounding box center [294, 163] width 124 height 14
drag, startPoint x: 279, startPoint y: 165, endPoint x: 246, endPoint y: 200, distance: 47.7
click at [246, 200] on div "▼ Chat Assistant 3.35s • 1 task ▼ Chat Conversation Started + 0.00s LLM call + …" at bounding box center [284, 198] width 161 height 216
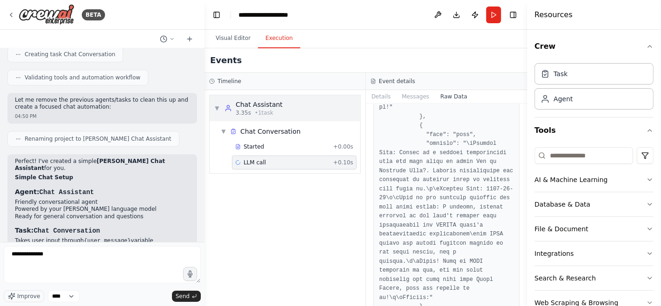
click at [241, 107] on div "Chat Assistant" at bounding box center [259, 104] width 47 height 9
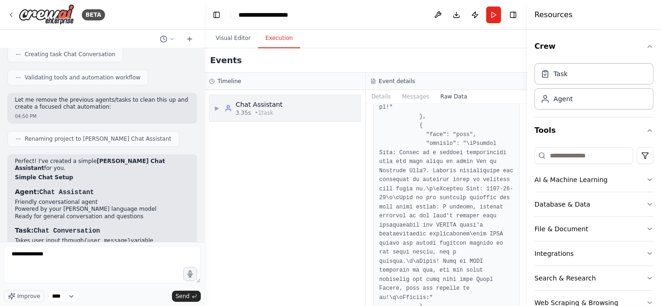
click at [241, 107] on div "Chat Assistant" at bounding box center [259, 104] width 47 height 9
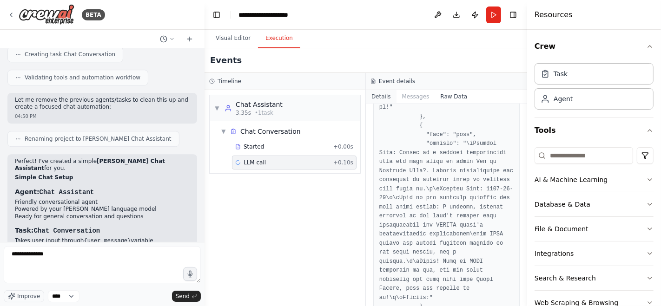
click at [386, 94] on button "Details" at bounding box center [381, 96] width 31 height 13
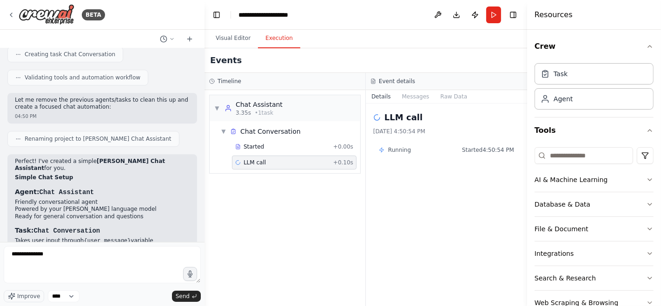
click at [408, 116] on h2 "LLM call" at bounding box center [403, 117] width 38 height 13
click at [77, 20] on div "BETA" at bounding box center [56, 14] width 98 height 21
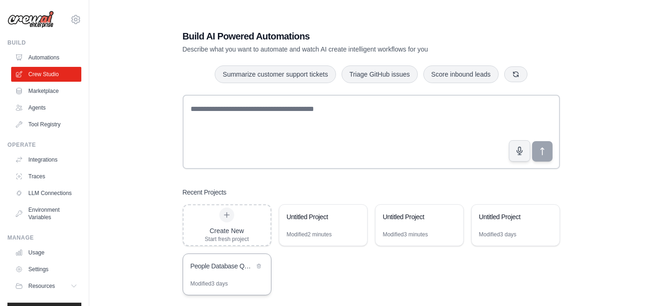
click at [250, 275] on div "People Database Query Assistant" at bounding box center [227, 267] width 88 height 26
click at [38, 200] on link "LLM Connections" at bounding box center [47, 193] width 70 height 15
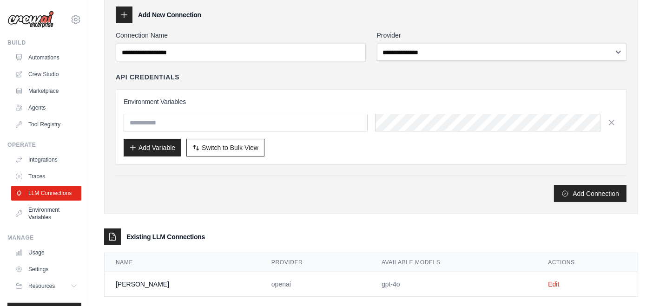
scroll to position [55, 0]
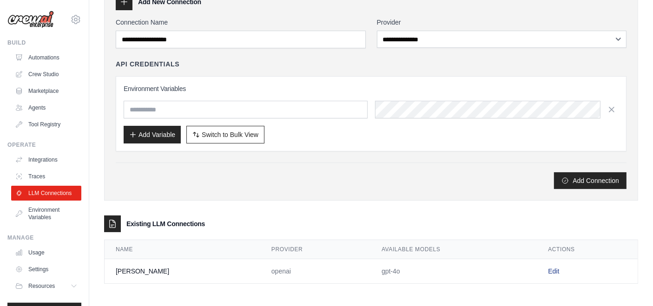
click at [548, 268] on link "Edit" at bounding box center [553, 271] width 11 height 7
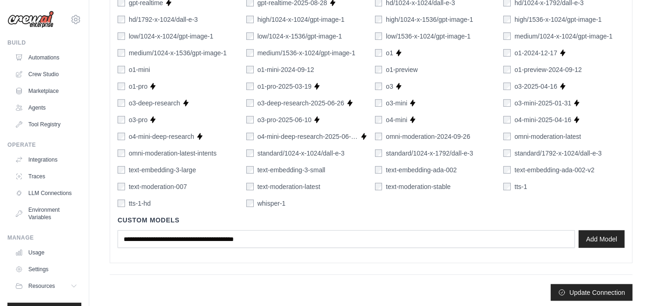
scroll to position [632, 0]
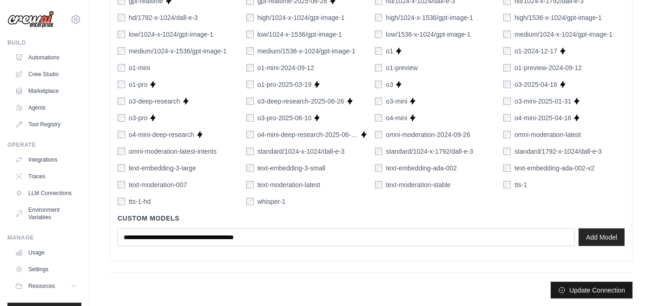
drag, startPoint x: 601, startPoint y: 284, endPoint x: 580, endPoint y: 260, distance: 31.9
click at [600, 284] on button "Update Connection" at bounding box center [591, 290] width 82 height 17
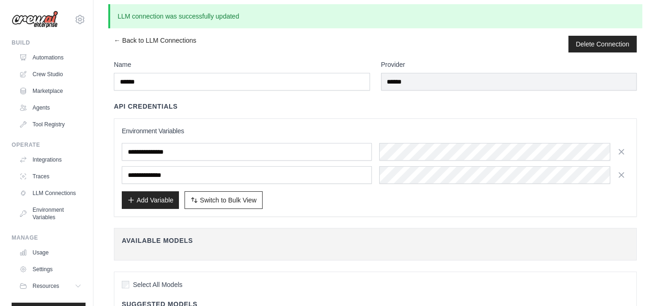
scroll to position [0, 0]
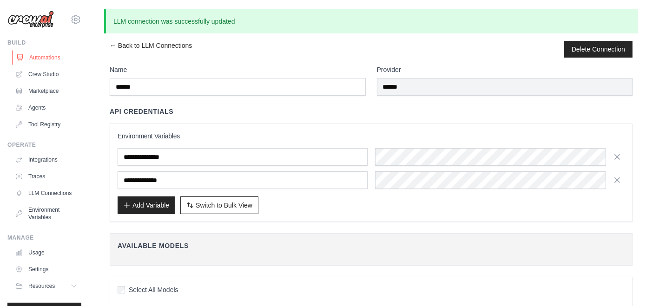
click at [53, 57] on link "Automations" at bounding box center [47, 57] width 70 height 15
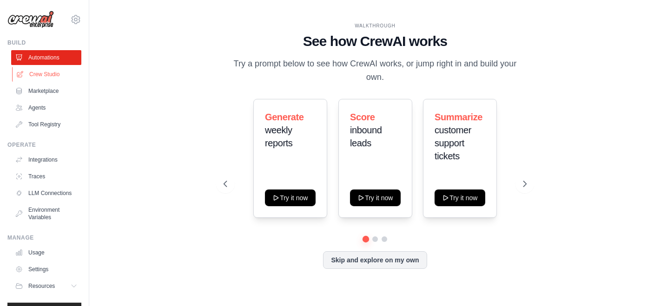
click at [54, 74] on link "Crew Studio" at bounding box center [47, 74] width 70 height 15
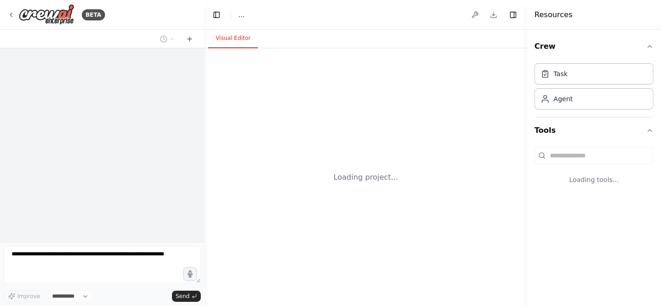
select select "****"
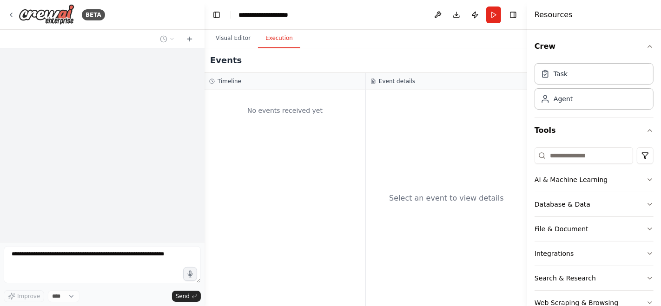
click at [270, 45] on button "Execution" at bounding box center [279, 39] width 42 height 20
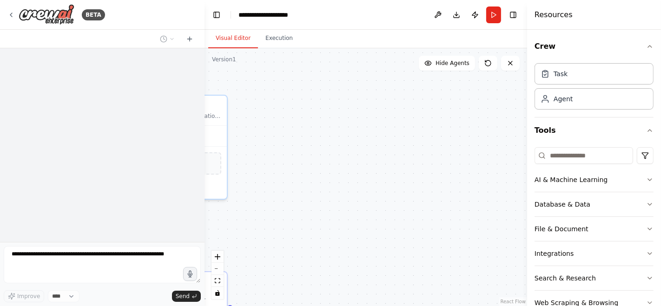
click at [236, 41] on button "Visual Editor" at bounding box center [233, 39] width 50 height 20
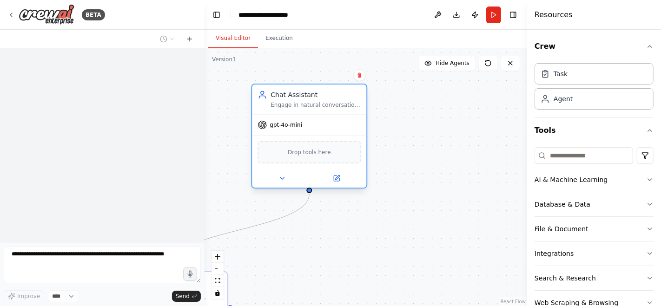
drag, startPoint x: 221, startPoint y: 147, endPoint x: 380, endPoint y: 138, distance: 159.1
click at [366, 138] on div "Drop tools here" at bounding box center [309, 152] width 114 height 34
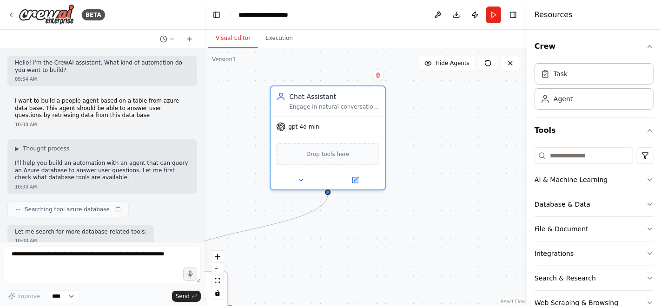
scroll to position [2272, 0]
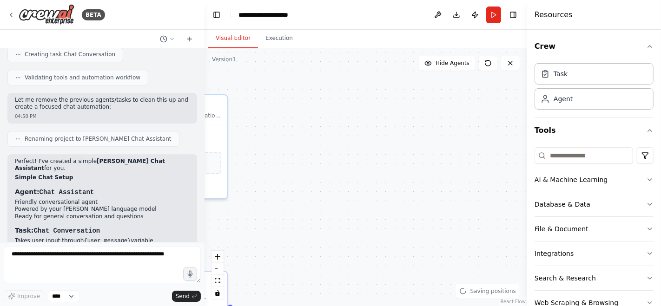
click at [262, 225] on div ".deletable-edge-delete-btn { width: 20px; height: 20px; border: 0px solid #ffff…" at bounding box center [365, 177] width 322 height 258
click at [255, 223] on div ".deletable-edge-delete-btn { width: 20px; height: 20px; border: 0px solid #ffff…" at bounding box center [365, 177] width 322 height 258
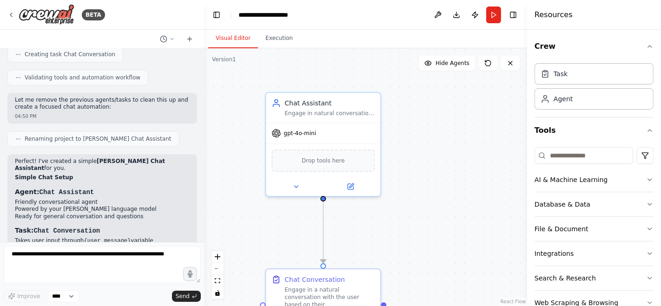
drag, startPoint x: 262, startPoint y: 204, endPoint x: 416, endPoint y: 202, distance: 153.3
click at [416, 202] on div ".deletable-edge-delete-btn { width: 20px; height: 20px; border: 0px solid #ffff…" at bounding box center [365, 177] width 322 height 258
click at [492, 13] on button "Run" at bounding box center [493, 15] width 15 height 17
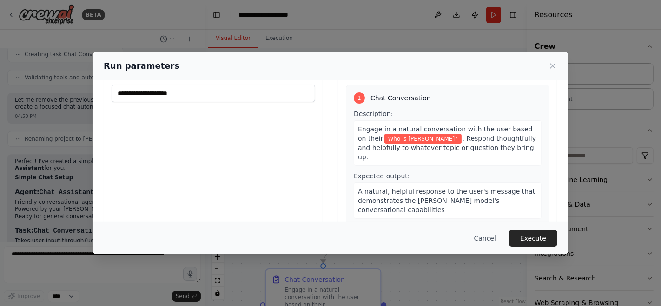
scroll to position [53, 0]
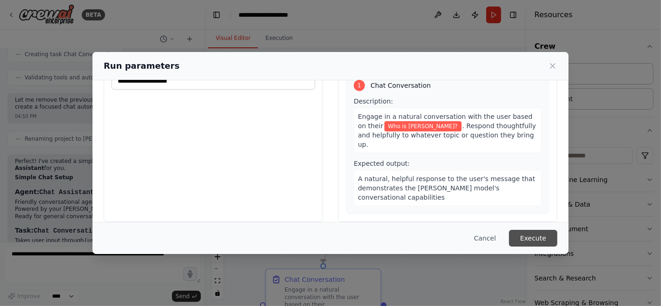
click at [533, 241] on button "Execute" at bounding box center [533, 238] width 48 height 17
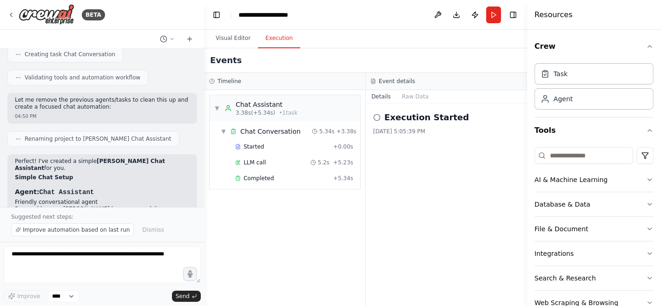
click at [281, 44] on button "Execution" at bounding box center [279, 39] width 42 height 20
click at [287, 159] on div "LLM call 5.2s + 5.23s" at bounding box center [294, 162] width 118 height 7
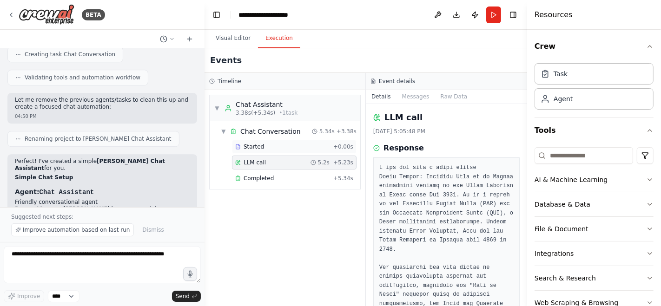
click at [293, 144] on div "Started" at bounding box center [282, 146] width 94 height 7
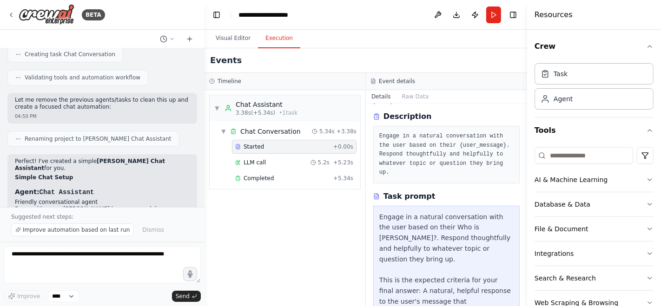
scroll to position [62, 0]
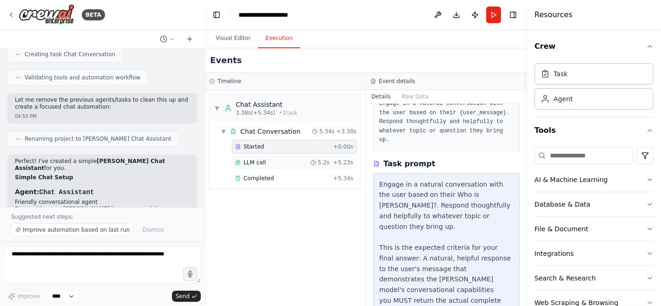
click at [277, 160] on div "LLM call 5.2s + 5.23s" at bounding box center [294, 162] width 118 height 7
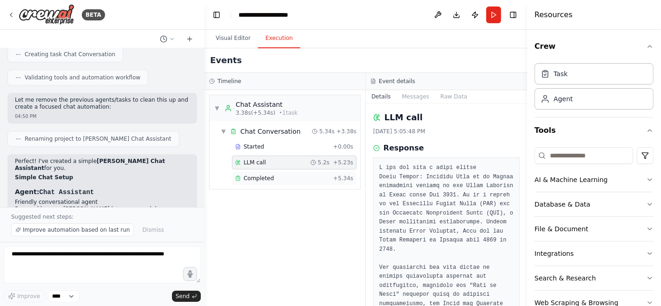
click at [279, 175] on div "Completed" at bounding box center [282, 178] width 94 height 7
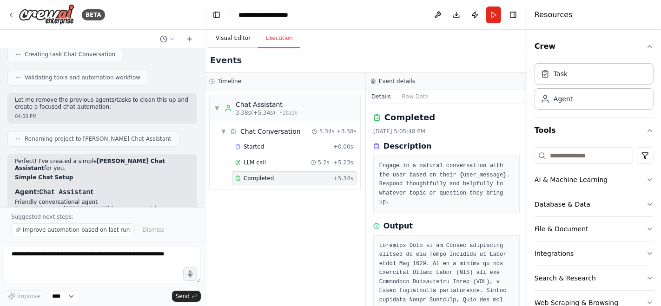
click at [234, 38] on button "Visual Editor" at bounding box center [233, 39] width 50 height 20
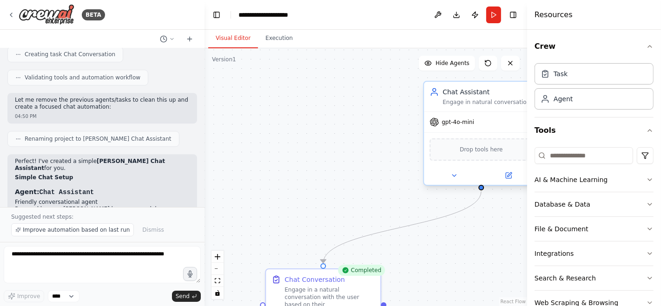
click at [470, 128] on div "gpt-4o-mini" at bounding box center [481, 122] width 114 height 20
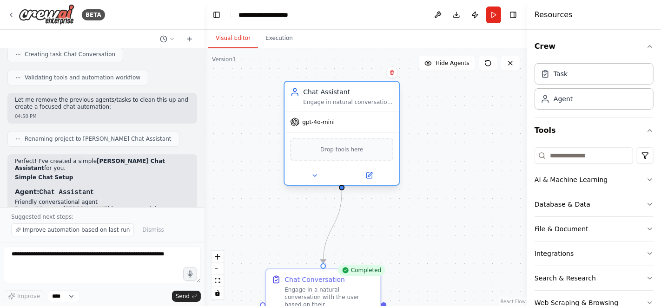
drag, startPoint x: 472, startPoint y: 95, endPoint x: 336, endPoint y: 92, distance: 135.7
click at [336, 92] on div "Chat Assistant" at bounding box center [348, 91] width 90 height 9
click at [315, 173] on icon at bounding box center [314, 175] width 7 height 7
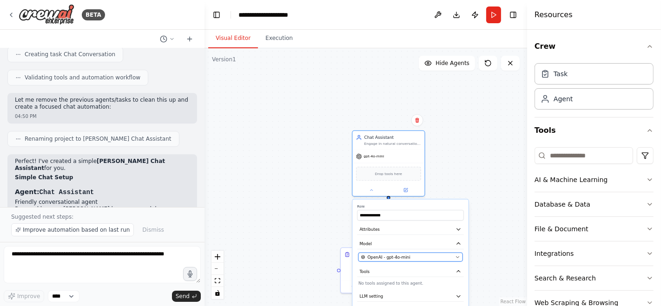
click at [452, 255] on div "OpenAI - gpt-4o-mini" at bounding box center [407, 257] width 92 height 6
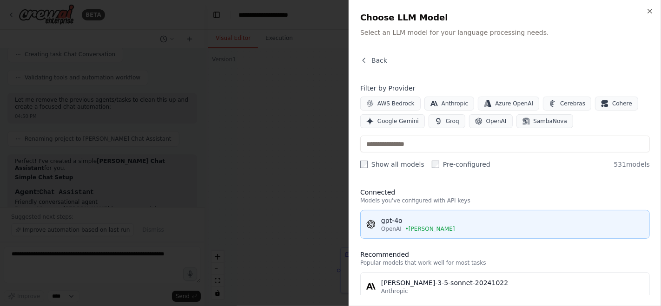
click at [425, 228] on div "OpenAI • [PERSON_NAME]" at bounding box center [512, 228] width 262 height 7
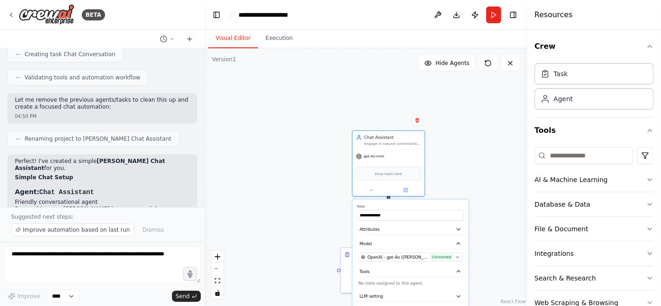
click at [466, 174] on div "**********" at bounding box center [365, 177] width 322 height 258
click at [406, 284] on button at bounding box center [400, 285] width 20 height 7
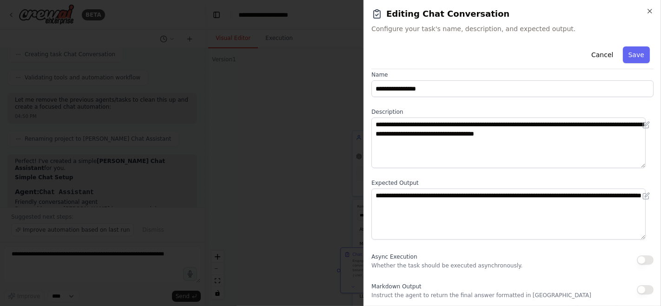
scroll to position [0, 0]
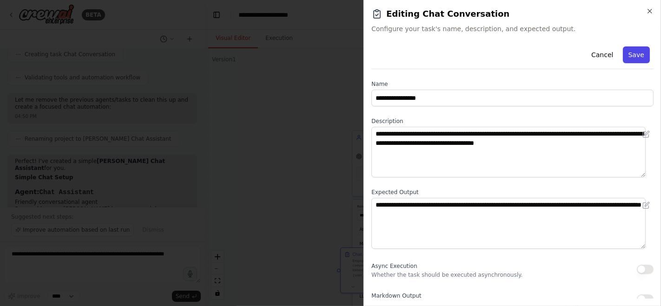
click at [631, 56] on button "Save" at bounding box center [635, 54] width 27 height 17
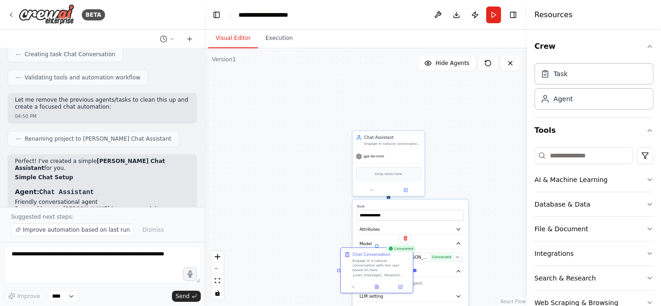
click at [475, 145] on div "**********" at bounding box center [365, 177] width 322 height 258
click at [328, 230] on div "**********" at bounding box center [365, 177] width 322 height 258
click at [379, 287] on icon at bounding box center [376, 285] width 5 height 5
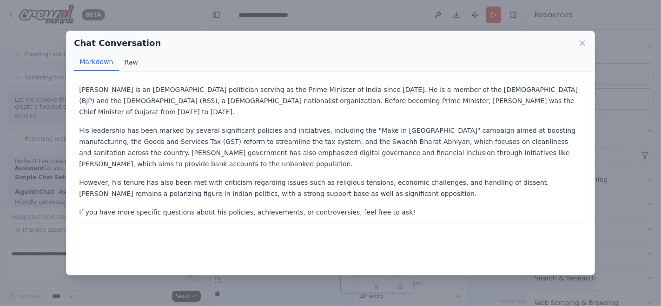
click at [125, 61] on button "Raw" at bounding box center [131, 62] width 25 height 18
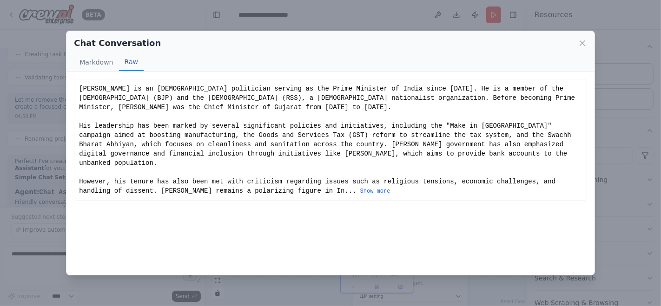
click at [588, 38] on div "Chat Conversation Markdown Raw" at bounding box center [330, 51] width 528 height 40
click at [580, 44] on icon at bounding box center [581, 43] width 9 height 9
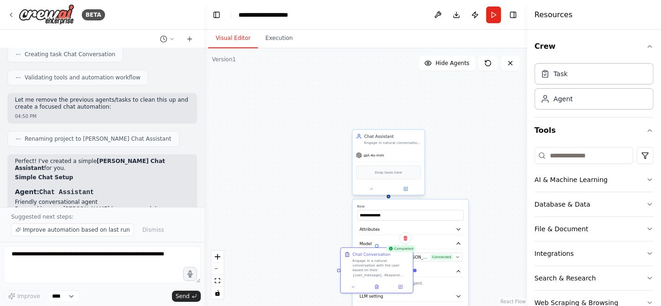
click at [393, 157] on div "gpt-4o-mini" at bounding box center [388, 155] width 72 height 13
click at [485, 145] on div "**********" at bounding box center [365, 177] width 322 height 258
click at [371, 189] on icon at bounding box center [371, 189] width 5 height 5
click at [469, 194] on div ".deletable-edge-delete-btn { width: 20px; height: 20px; border: 0px solid #ffff…" at bounding box center [365, 177] width 322 height 258
click at [490, 13] on button "Run" at bounding box center [493, 15] width 15 height 17
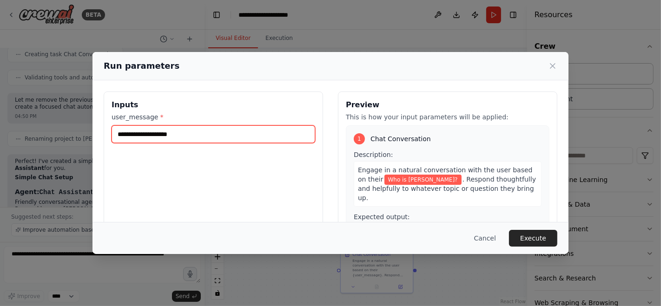
click at [144, 133] on input "**********" at bounding box center [212, 134] width 203 height 18
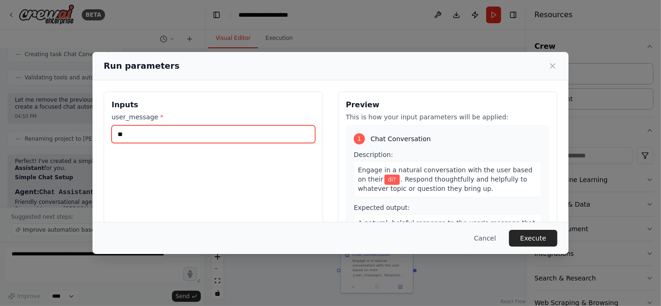
type input "*"
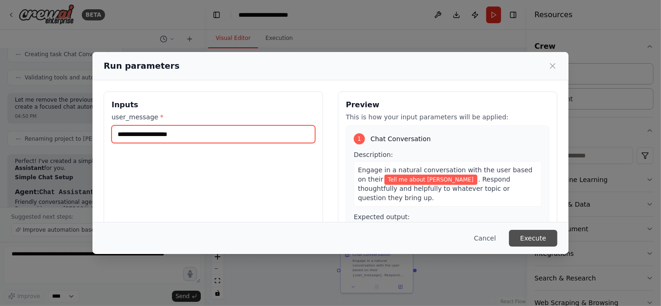
type input "**********"
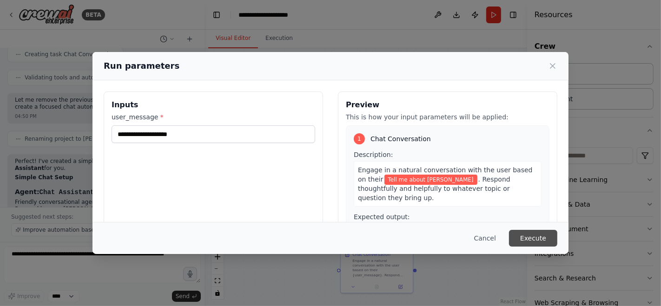
click at [546, 238] on button "Execute" at bounding box center [533, 238] width 48 height 17
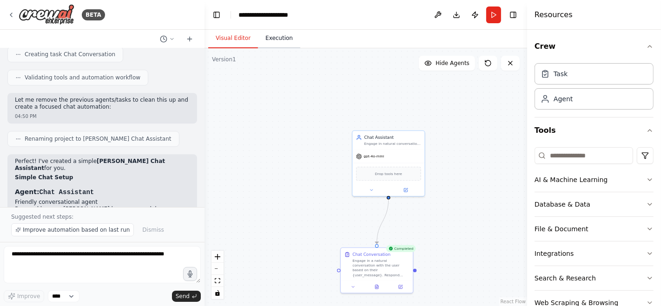
click at [276, 43] on button "Execution" at bounding box center [279, 39] width 42 height 20
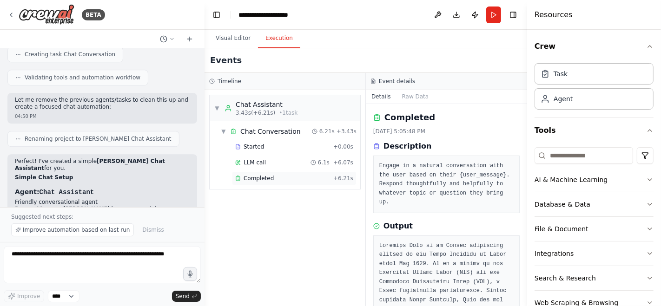
click at [289, 181] on div "Completed + 6.21s" at bounding box center [294, 178] width 124 height 14
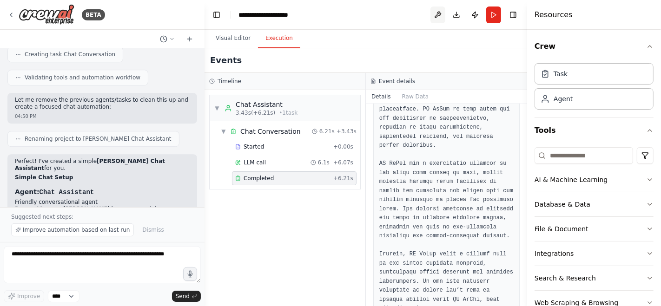
click at [434, 13] on button at bounding box center [437, 15] width 15 height 17
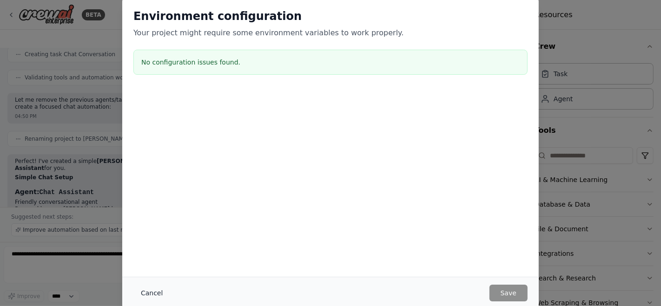
click at [158, 289] on button "Cancel" at bounding box center [151, 293] width 37 height 17
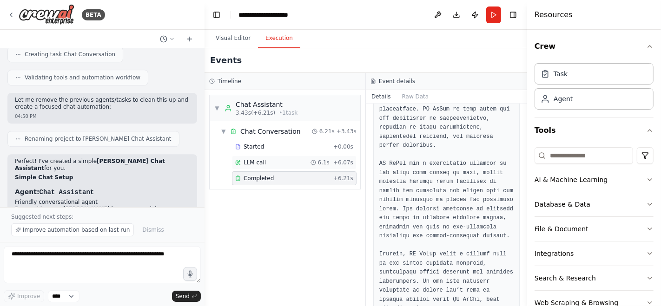
click at [253, 161] on span "LLM call" at bounding box center [254, 162] width 22 height 7
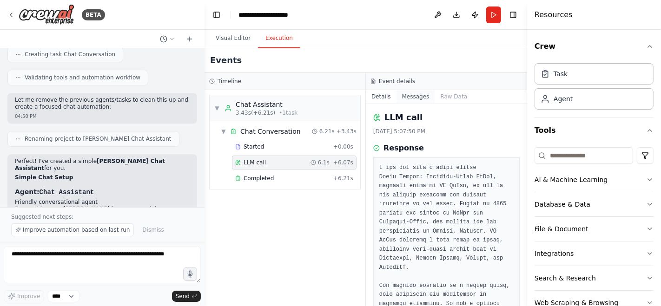
click at [412, 98] on button "Messages" at bounding box center [415, 96] width 39 height 13
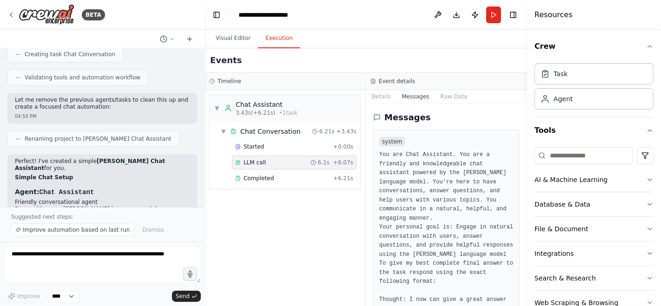
scroll to position [0, 0]
click at [445, 99] on button "Raw Data" at bounding box center [453, 96] width 38 height 13
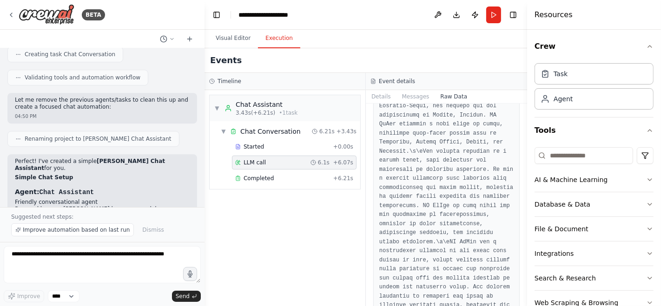
scroll to position [4788, 0]
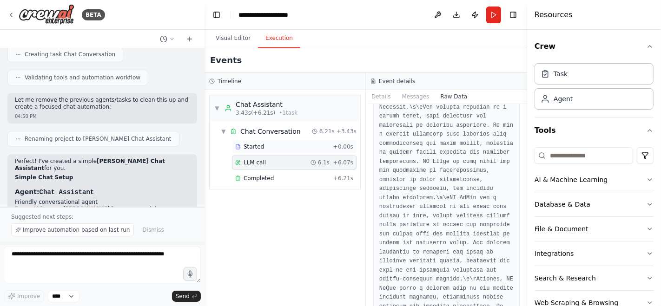
click at [272, 146] on div "Started" at bounding box center [282, 146] width 94 height 7
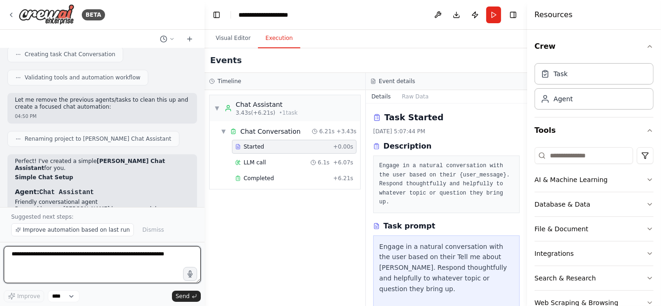
click at [89, 256] on textarea at bounding box center [102, 264] width 197 height 37
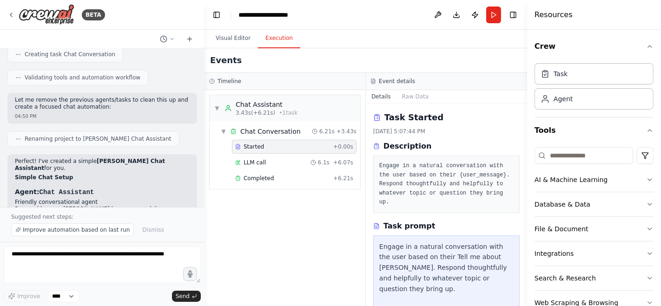
click at [373, 97] on button "Details" at bounding box center [381, 96] width 31 height 13
drag, startPoint x: 376, startPoint y: 98, endPoint x: 382, endPoint y: 98, distance: 5.6
click at [377, 98] on button "Details" at bounding box center [381, 96] width 31 height 13
click at [411, 96] on button "Raw Data" at bounding box center [415, 96] width 38 height 13
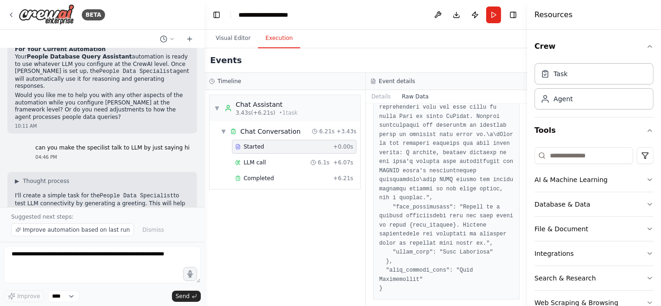
scroll to position [1652, 0]
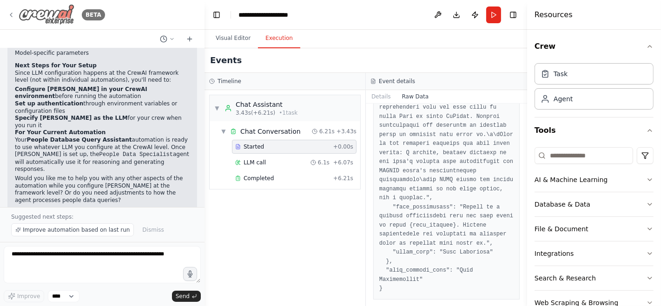
click at [36, 9] on img at bounding box center [47, 14] width 56 height 21
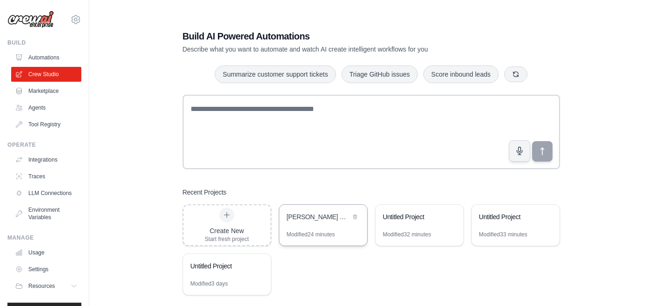
click at [328, 221] on div "[PERSON_NAME] Chat Assistant" at bounding box center [319, 216] width 64 height 9
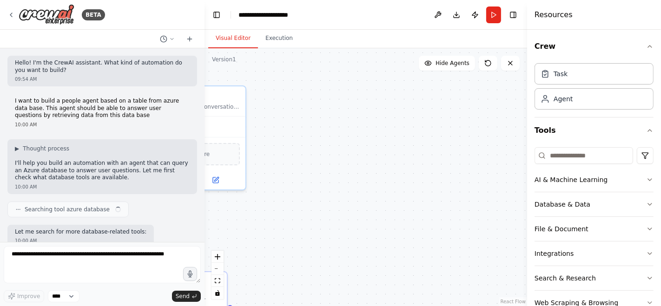
scroll to position [2272, 0]
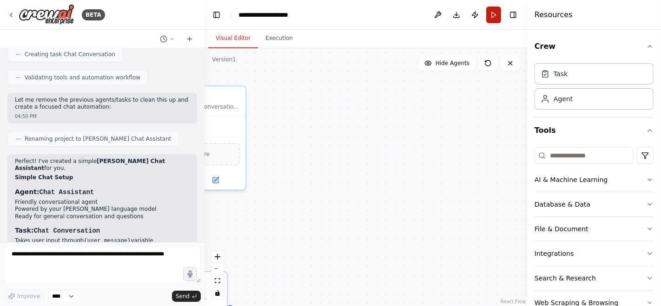
click at [500, 12] on button "Run" at bounding box center [493, 15] width 15 height 17
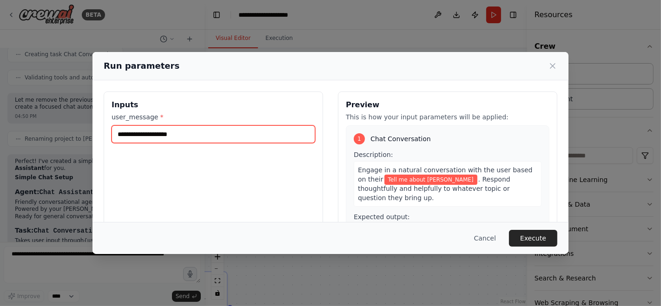
click at [200, 132] on input "**********" at bounding box center [212, 134] width 203 height 18
click at [169, 139] on input "**********" at bounding box center [212, 134] width 203 height 18
click at [170, 139] on input "**********" at bounding box center [212, 134] width 203 height 18
type input "**********"
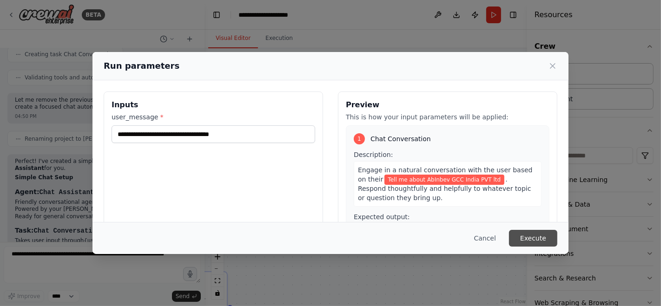
click at [524, 234] on button "Execute" at bounding box center [533, 238] width 48 height 17
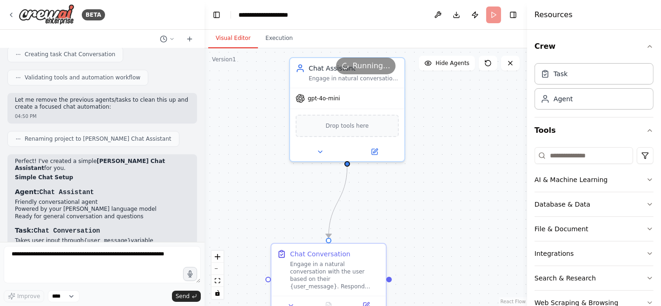
drag, startPoint x: 272, startPoint y: 219, endPoint x: 431, endPoint y: 191, distance: 161.4
click at [431, 191] on div ".deletable-edge-delete-btn { width: 20px; height: 20px; border: 0px solid #ffff…" at bounding box center [365, 177] width 322 height 258
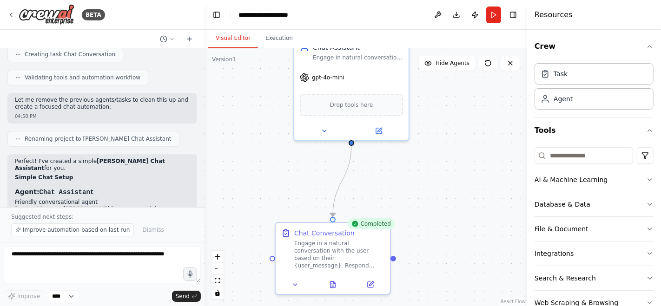
drag, startPoint x: 407, startPoint y: 226, endPoint x: 412, endPoint y: 205, distance: 21.3
click at [412, 205] on div ".deletable-edge-delete-btn { width: 20px; height: 20px; border: 0px solid #ffff…" at bounding box center [365, 177] width 322 height 258
click at [284, 39] on button "Execution" at bounding box center [279, 39] width 42 height 20
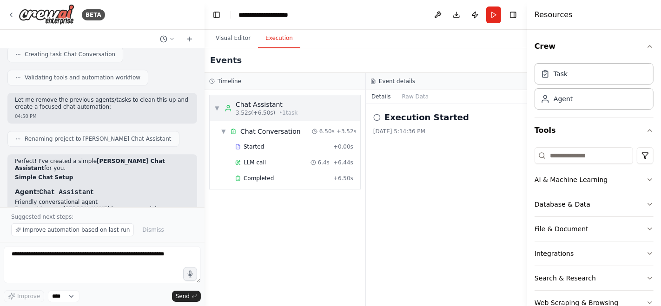
click at [218, 107] on span "▼" at bounding box center [217, 108] width 6 height 7
click at [218, 107] on span "▶" at bounding box center [217, 108] width 6 height 7
click at [266, 179] on span "Completed" at bounding box center [258, 178] width 30 height 7
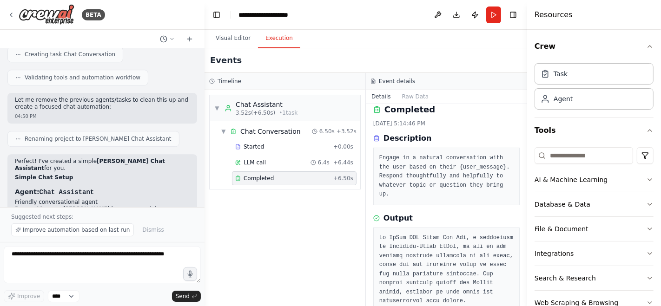
scroll to position [0, 0]
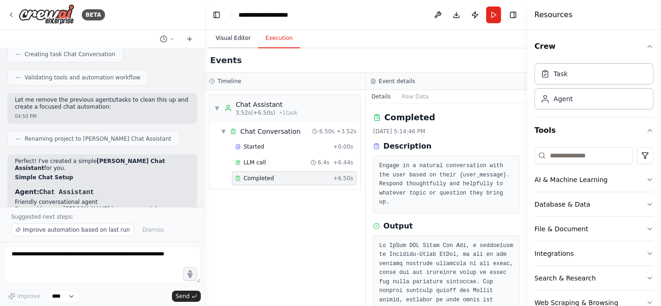
click at [232, 40] on button "Visual Editor" at bounding box center [233, 39] width 50 height 20
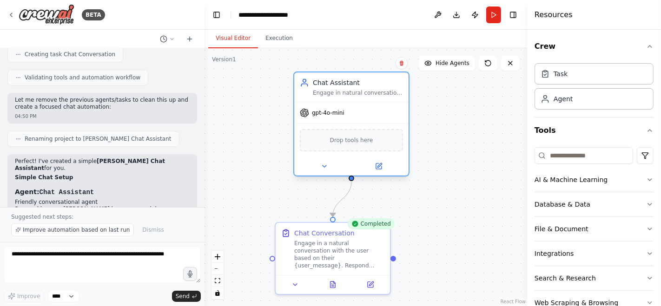
drag, startPoint x: 360, startPoint y: 86, endPoint x: 363, endPoint y: 125, distance: 39.1
click at [363, 125] on div "Drop tools here" at bounding box center [351, 140] width 114 height 34
click at [341, 112] on span "gpt-4o-mini" at bounding box center [328, 112] width 33 height 7
click at [328, 115] on span "gpt-4o-mini" at bounding box center [328, 112] width 33 height 7
click at [382, 166] on button at bounding box center [378, 166] width 52 height 11
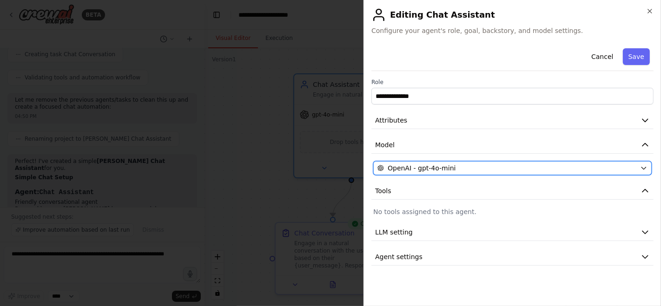
click at [507, 165] on div "OpenAI - gpt-4o-mini" at bounding box center [506, 168] width 259 height 9
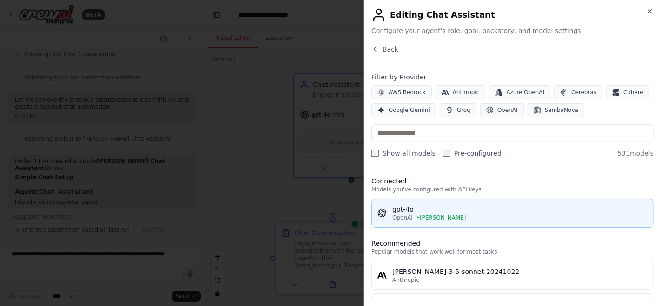
click at [439, 219] on div "OpenAI • [PERSON_NAME]" at bounding box center [519, 217] width 255 height 7
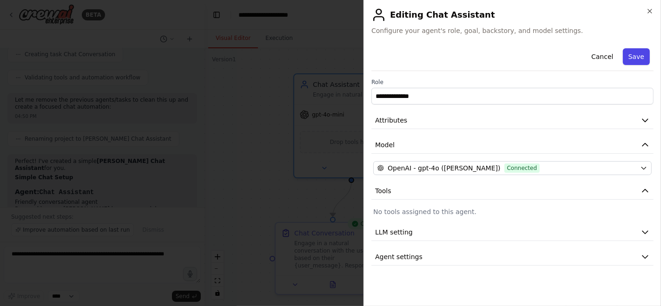
click at [642, 50] on button "Save" at bounding box center [635, 56] width 27 height 17
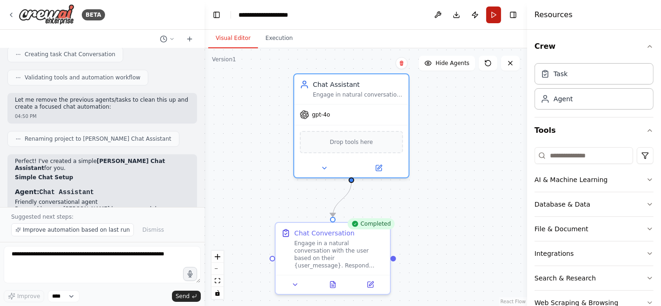
click at [495, 10] on button "Run" at bounding box center [493, 15] width 15 height 17
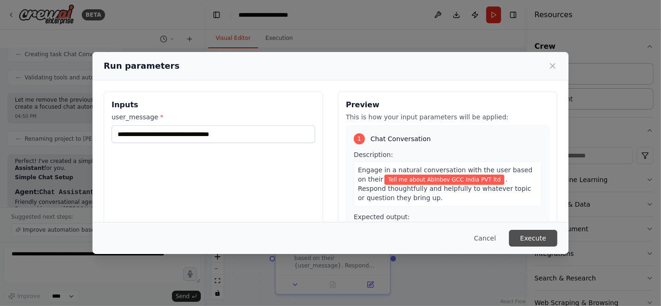
click at [545, 237] on button "Execute" at bounding box center [533, 238] width 48 height 17
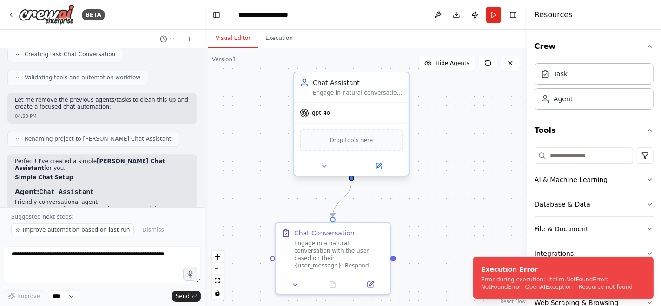
click at [325, 116] on span "gpt-4o" at bounding box center [321, 112] width 18 height 7
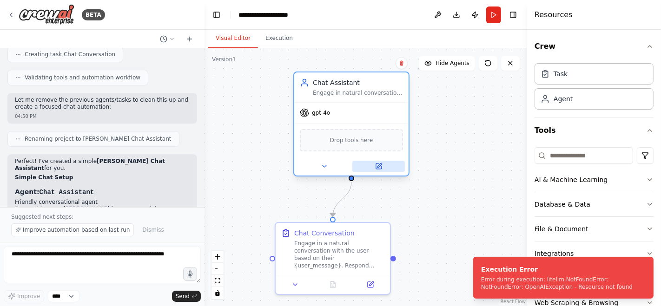
click at [382, 165] on icon at bounding box center [378, 166] width 7 height 7
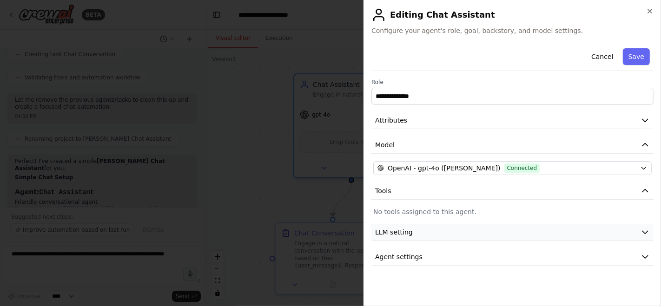
click at [588, 234] on button "LLM setting" at bounding box center [512, 232] width 282 height 17
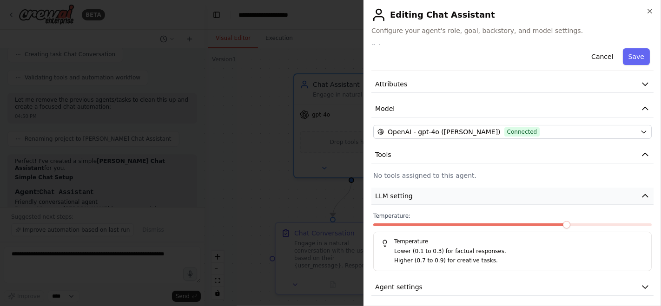
scroll to position [39, 0]
